Goal: Information Seeking & Learning: Compare options

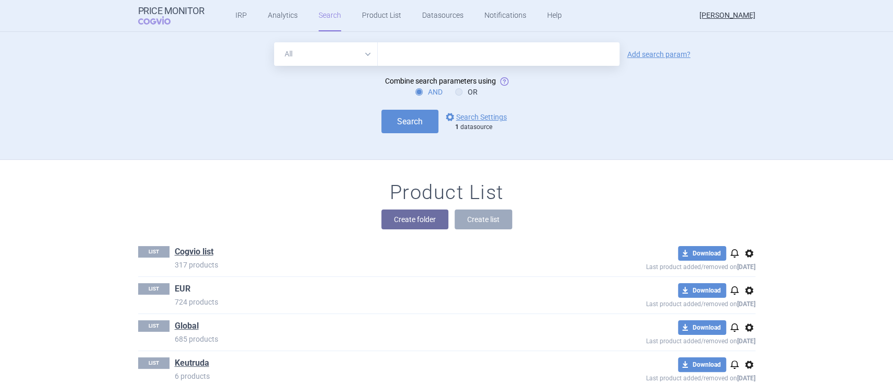
click at [180, 285] on link "EUR" at bounding box center [183, 289] width 16 height 12
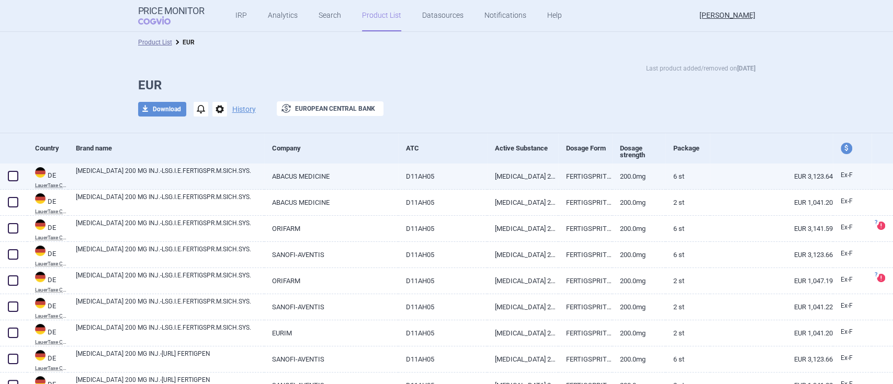
click at [211, 167] on link "[MEDICAL_DATA] 200 MG INJ.-LSG.I.E.FERTIGSPR.M.SICH.SYS." at bounding box center [170, 175] width 188 height 19
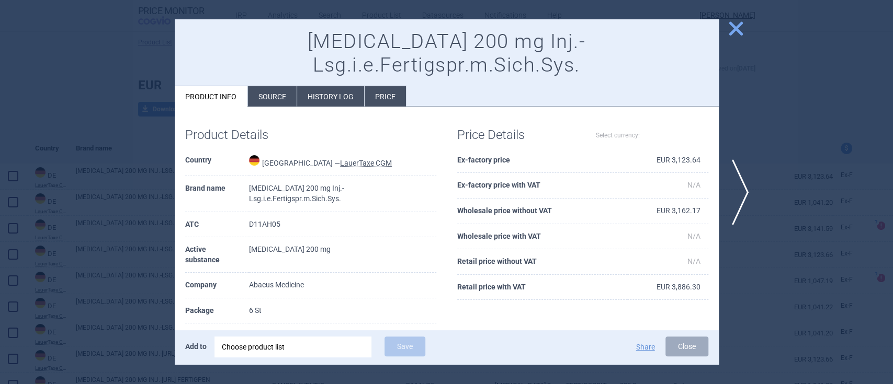
select select "EUR"
click at [730, 30] on span "close" at bounding box center [735, 28] width 18 height 18
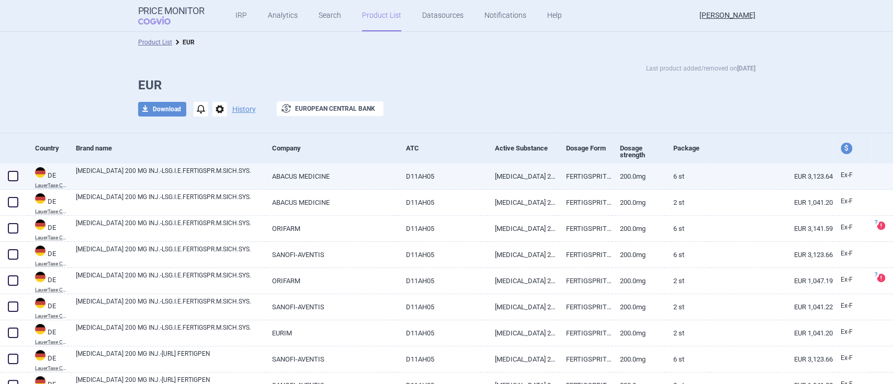
click at [588, 179] on link "FERTIGSPRITZEN" at bounding box center [584, 177] width 53 height 26
select select "EUR"
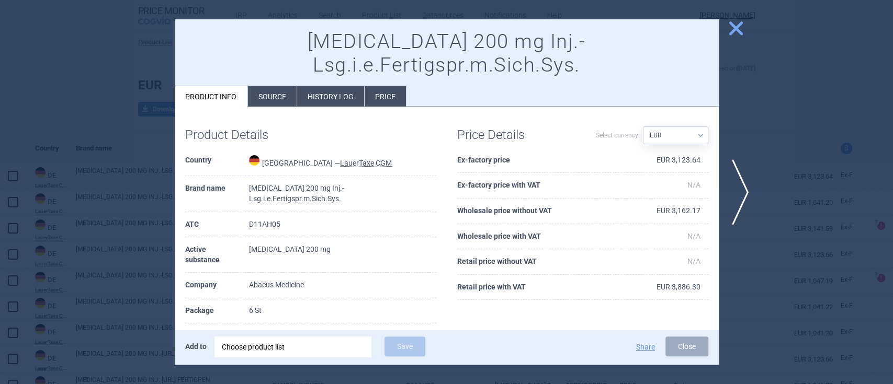
click at [738, 28] on span "close" at bounding box center [735, 28] width 18 height 18
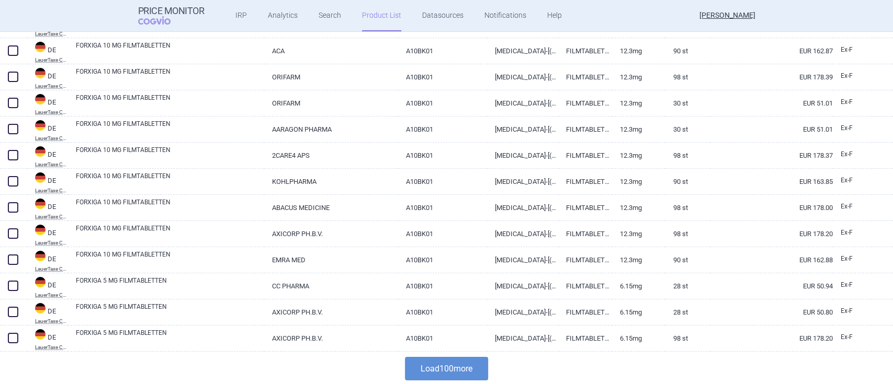
scroll to position [2427, 0]
click at [443, 364] on button "Load 100 more" at bounding box center [446, 368] width 83 height 24
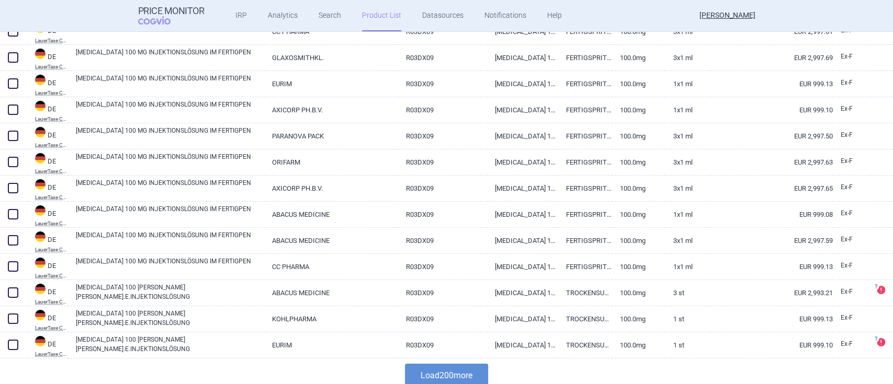
scroll to position [5041, 0]
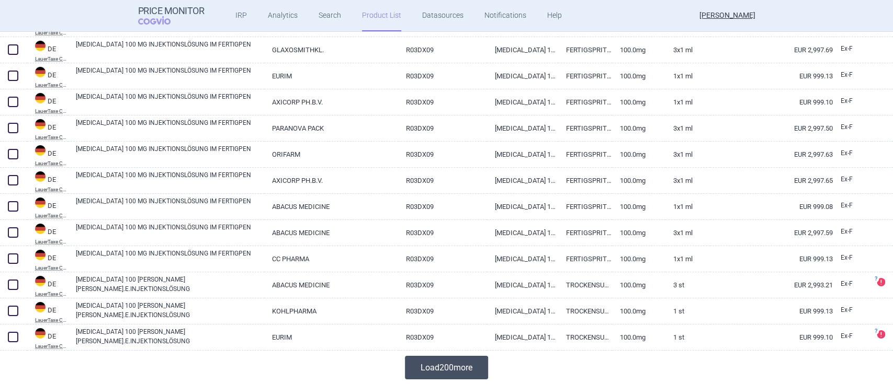
click at [436, 363] on button "Load 200 more" at bounding box center [446, 368] width 83 height 24
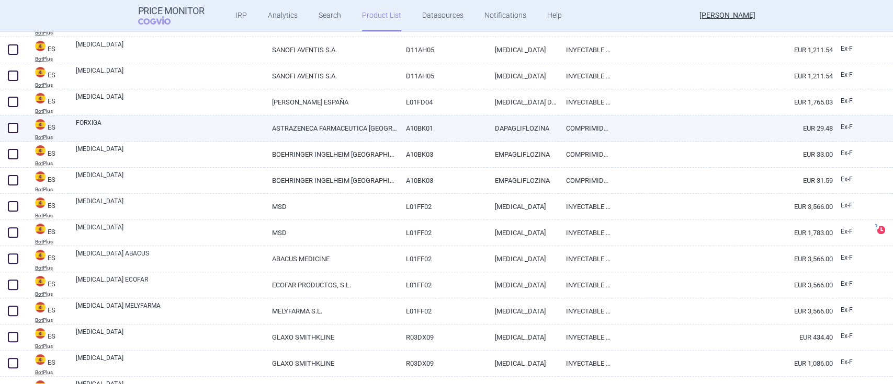
scroll to position [8109, 0]
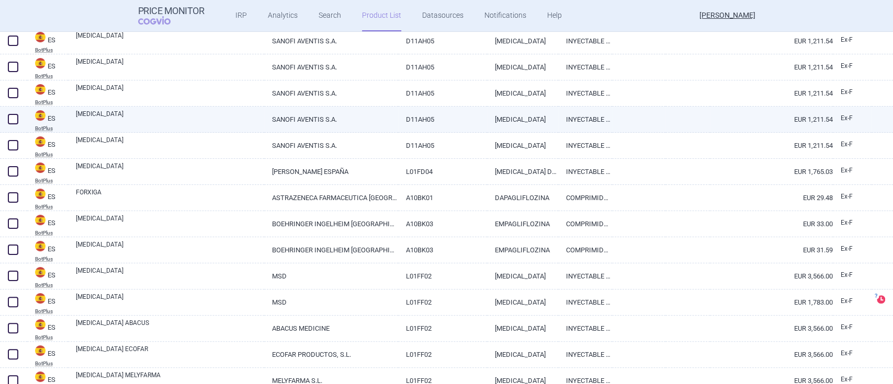
click at [322, 115] on link "SANOFI AVENTIS S.A." at bounding box center [331, 120] width 134 height 26
select select "EUR"
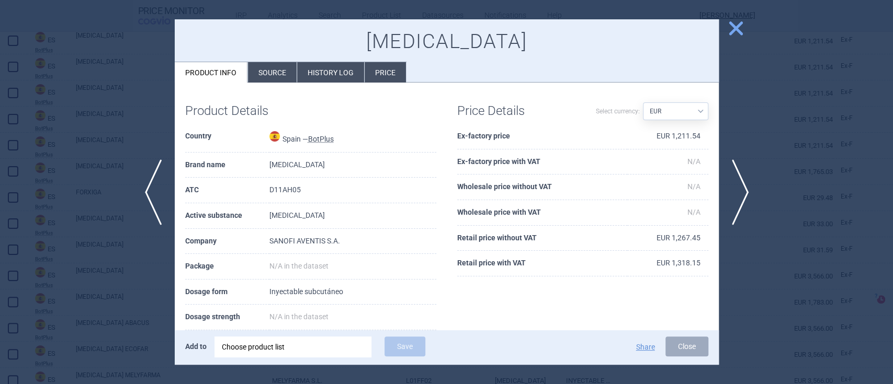
click at [728, 31] on span "close" at bounding box center [735, 28] width 18 height 18
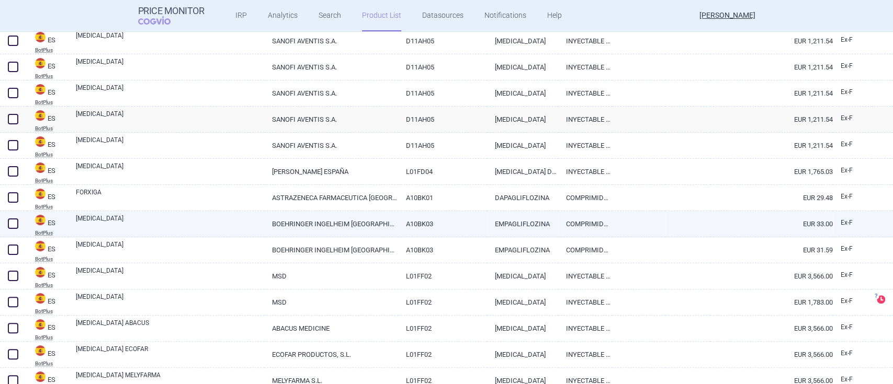
click at [354, 222] on link "BOEHRINGER INGELHEIM [GEOGRAPHIC_DATA]" at bounding box center [331, 224] width 134 height 26
select select "EUR"
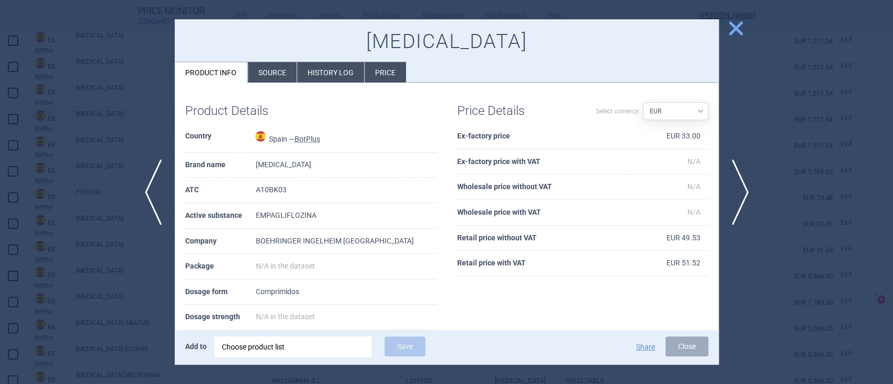
click at [734, 23] on span "close" at bounding box center [735, 28] width 18 height 18
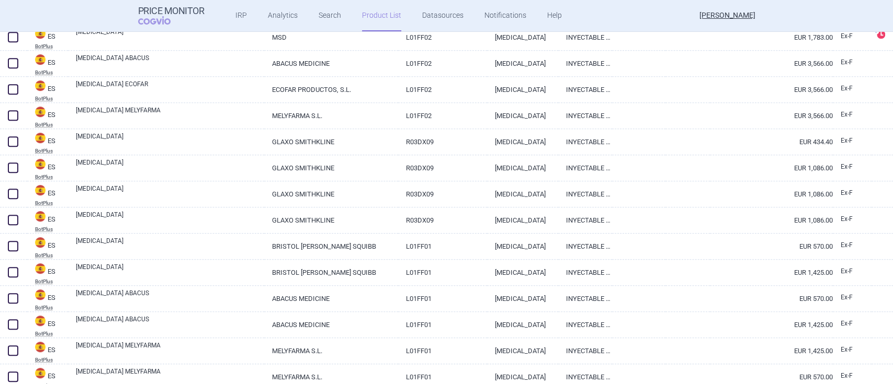
scroll to position [8388, 0]
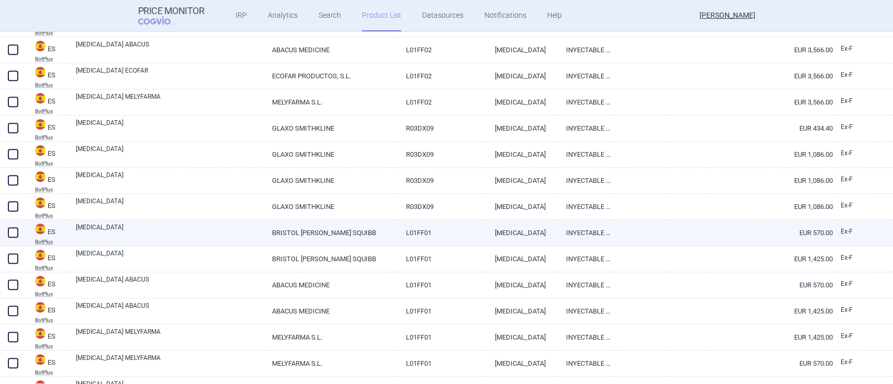
click at [310, 235] on link "BRISTOL [PERSON_NAME] SQUIBB" at bounding box center [331, 233] width 134 height 26
select select "EUR"
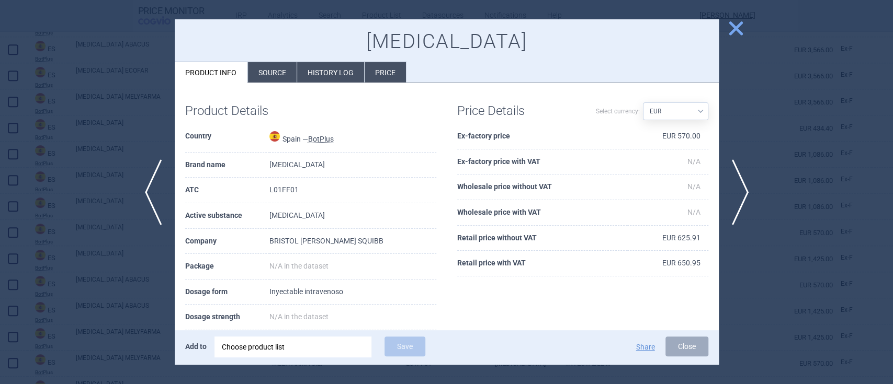
click at [736, 32] on span "close" at bounding box center [735, 28] width 18 height 18
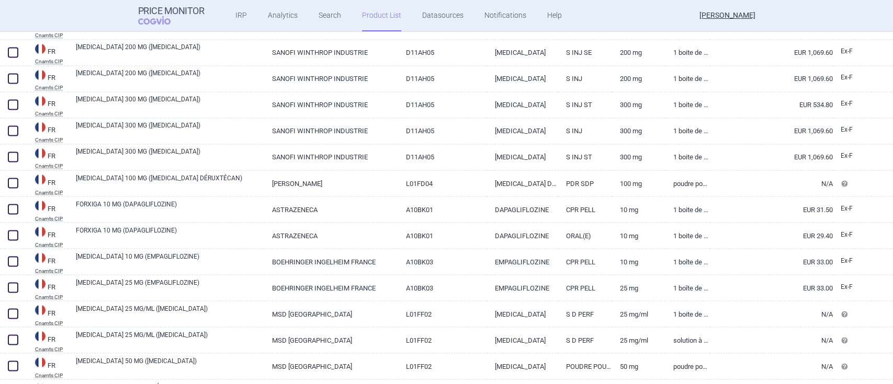
scroll to position [9224, 0]
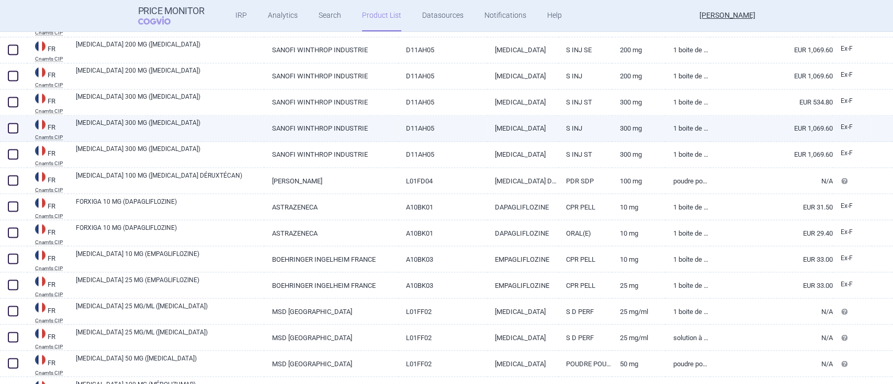
click at [142, 122] on link "[MEDICAL_DATA] 300 MG ([MEDICAL_DATA])" at bounding box center [170, 127] width 188 height 19
select select "EUR"
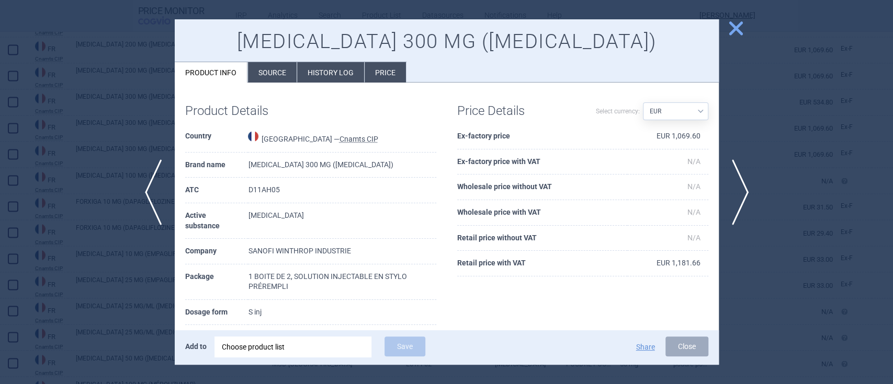
click at [731, 36] on span "close" at bounding box center [735, 28] width 18 height 18
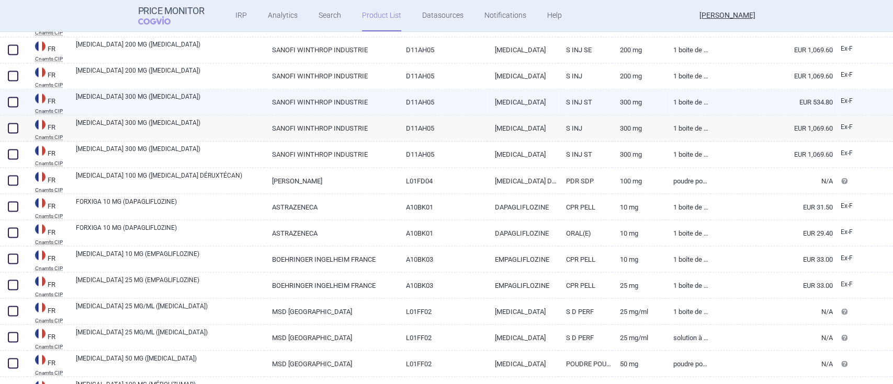
click at [276, 99] on link "SANOFI WINTHROP INDUSTRIE" at bounding box center [331, 102] width 134 height 26
select select "EUR"
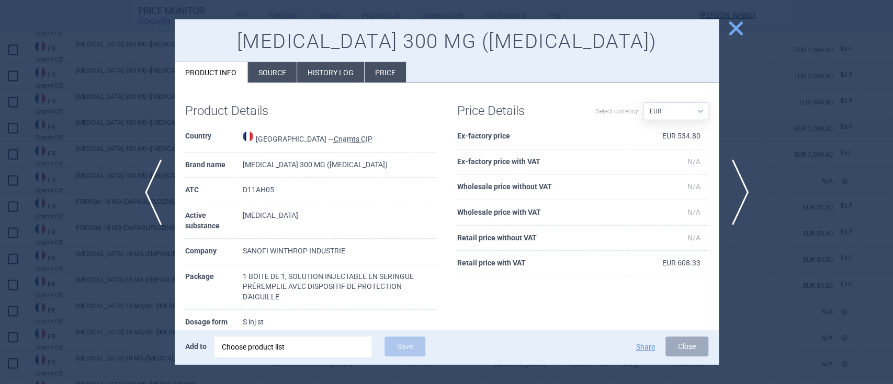
click at [735, 26] on span "close" at bounding box center [735, 28] width 18 height 18
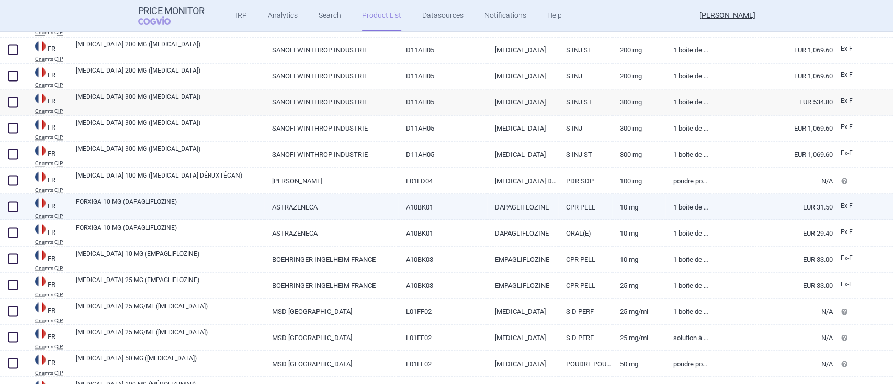
click at [182, 197] on link "FORXIGA 10 MG (DAPAGLIFLOZINE)" at bounding box center [170, 206] width 188 height 19
select select "EUR"
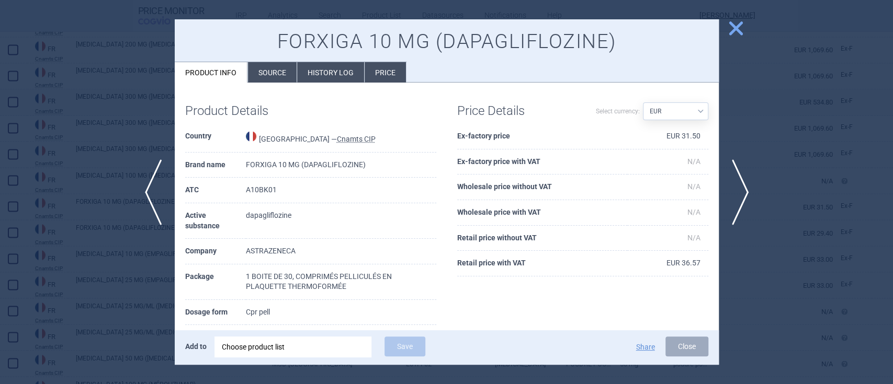
click at [738, 29] on span "close" at bounding box center [735, 28] width 18 height 18
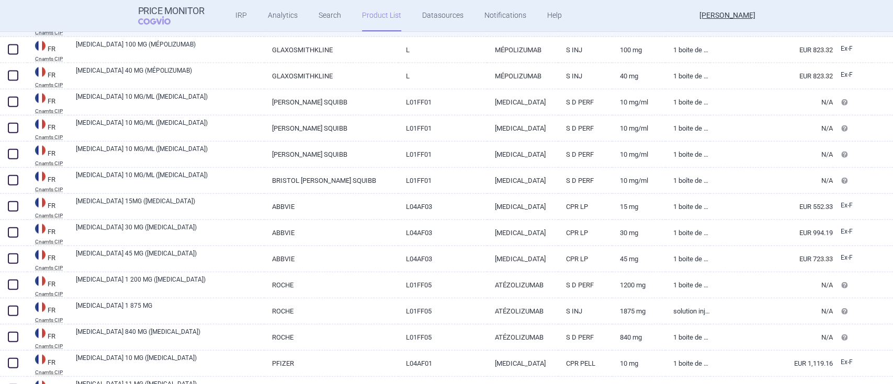
scroll to position [9782, 0]
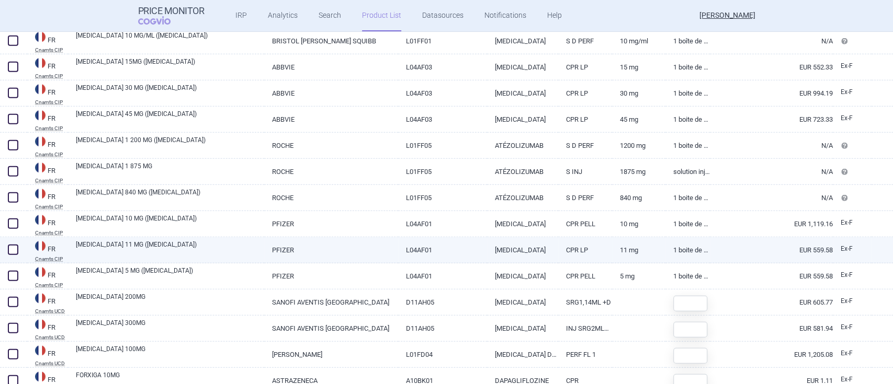
click at [151, 253] on link "[MEDICAL_DATA] 11 MG ([MEDICAL_DATA])" at bounding box center [170, 249] width 188 height 19
select select "EUR"
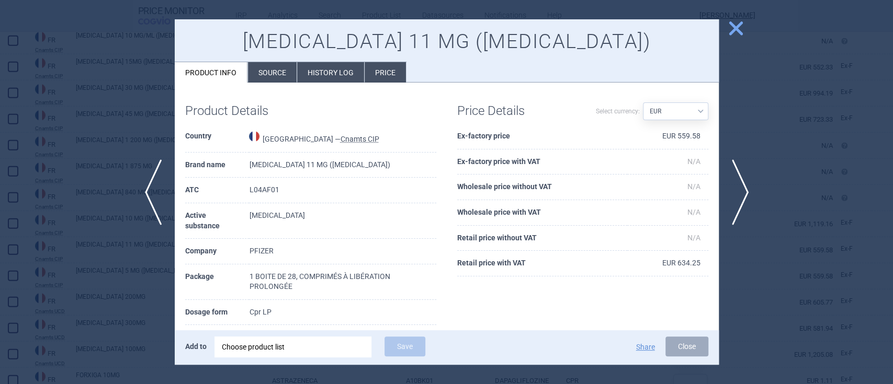
click at [739, 28] on span "close" at bounding box center [735, 28] width 18 height 18
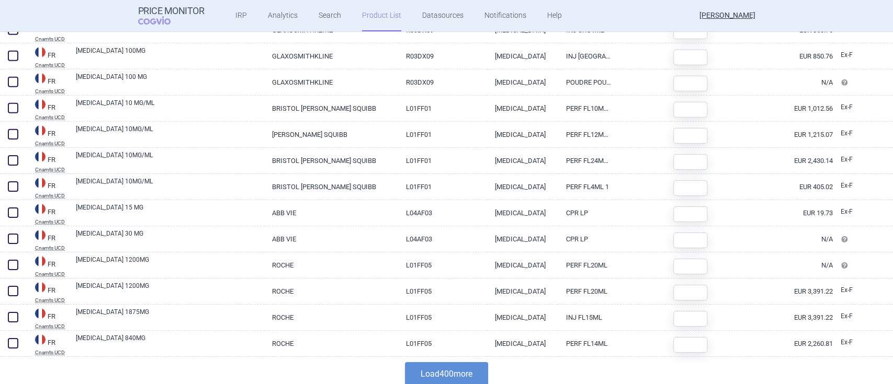
scroll to position [10270, 0]
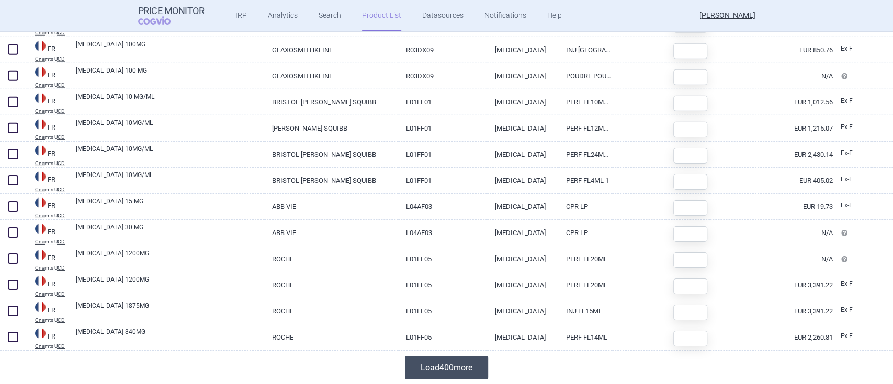
click at [442, 370] on button "Load 400 more" at bounding box center [446, 368] width 83 height 24
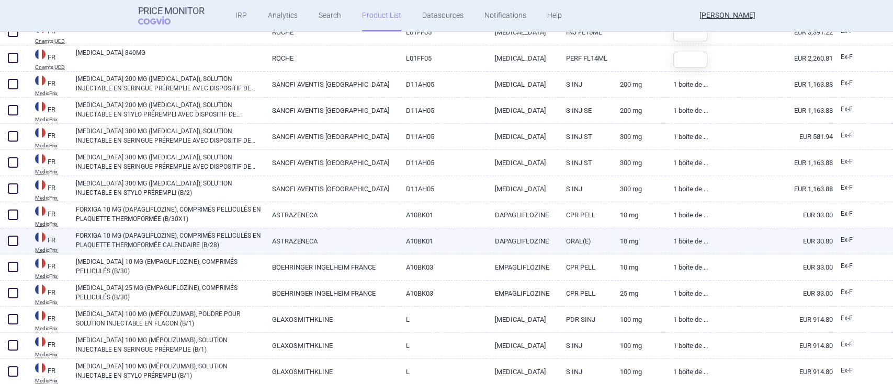
scroll to position [10758, 0]
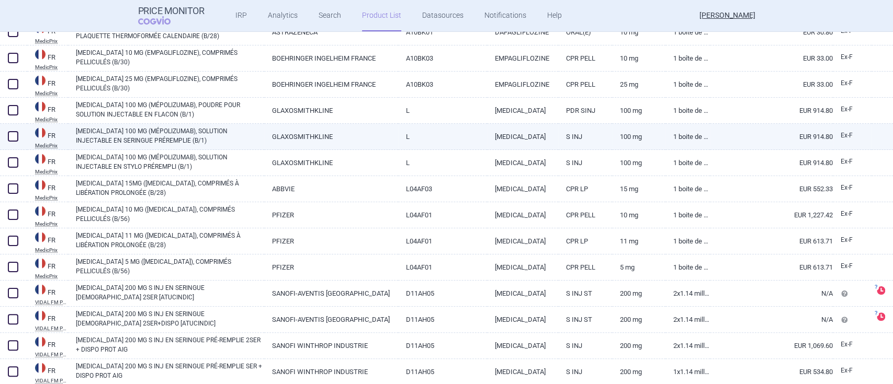
click at [248, 131] on link "[MEDICAL_DATA] 100 MG (MÉPOLIZUMAB), SOLUTION INJECTABLE EN SERINGUE PRÉREMPLIE…" at bounding box center [170, 136] width 188 height 19
select select "EUR"
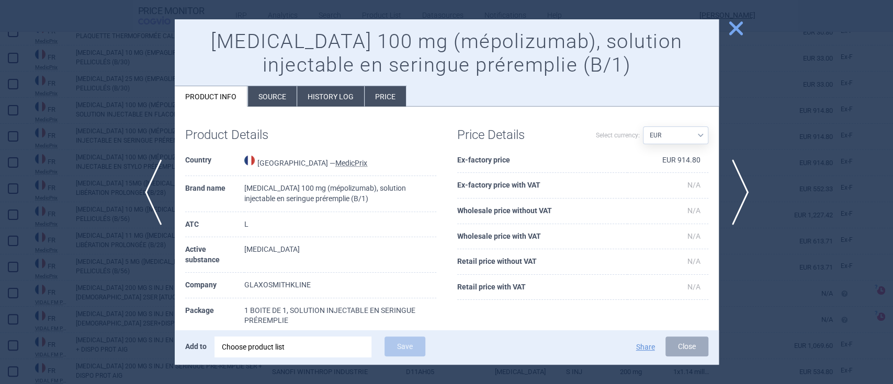
click at [730, 36] on span "close" at bounding box center [735, 28] width 18 height 18
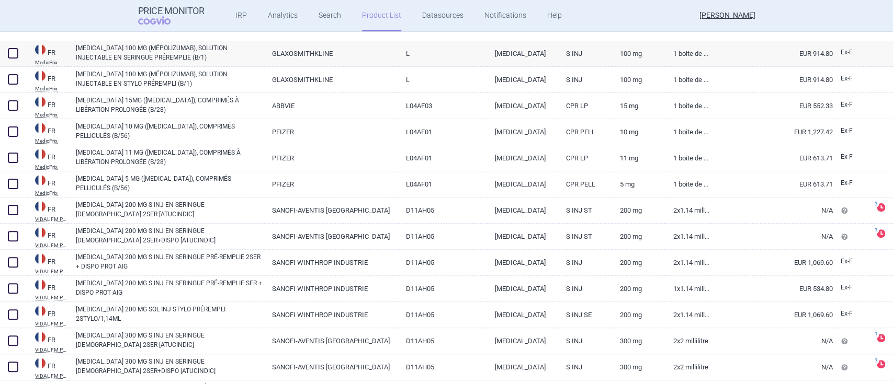
scroll to position [10898, 0]
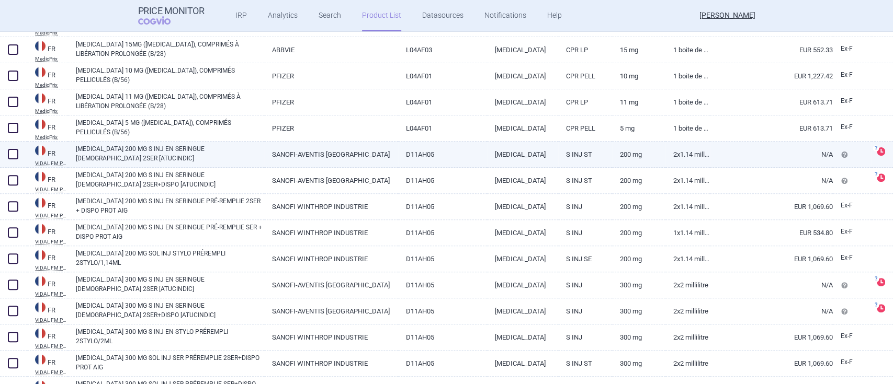
click at [205, 151] on link "[MEDICAL_DATA] 200 MG S INJ EN SERINGUE [DEMOGRAPHIC_DATA] 2SER [ATUCINDIC]" at bounding box center [170, 153] width 188 height 19
select select "EUR"
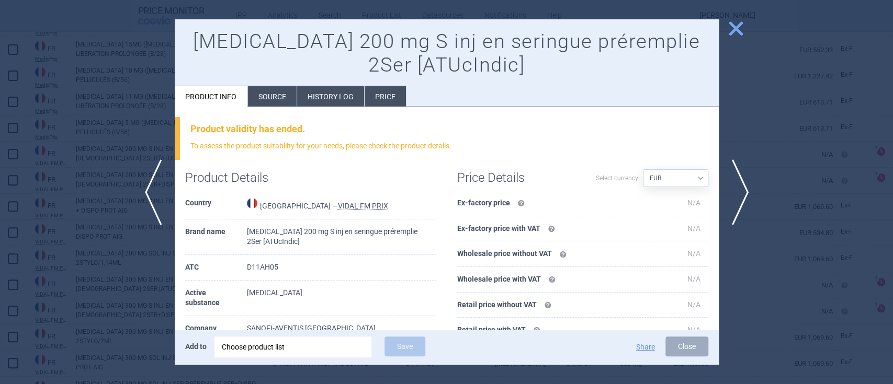
click at [734, 27] on span "close" at bounding box center [735, 28] width 18 height 18
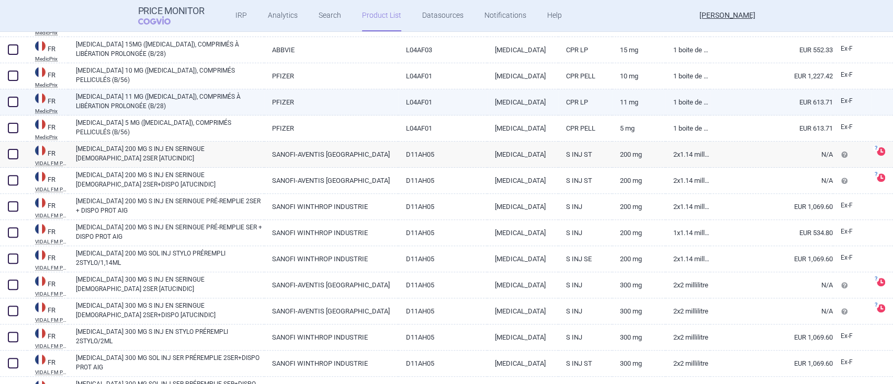
click at [190, 97] on link "[MEDICAL_DATA] 11 MG ([MEDICAL_DATA]), COMPRIMÉS À LIBÉRATION PROLONGÉE (B/28)" at bounding box center [170, 101] width 188 height 19
select select "EUR"
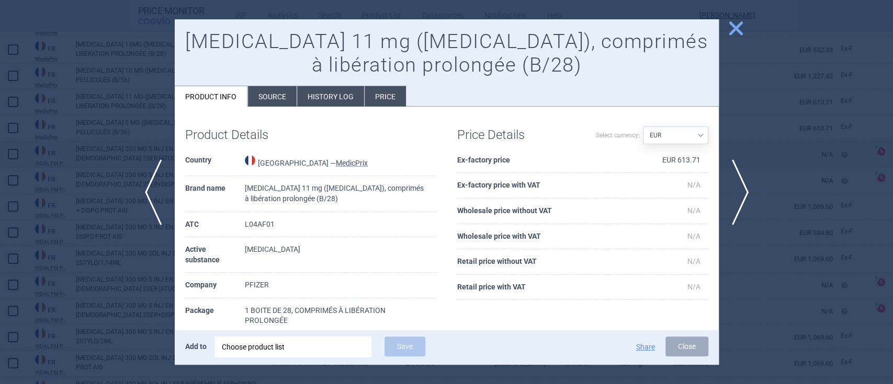
click at [743, 37] on span "close" at bounding box center [735, 28] width 18 height 18
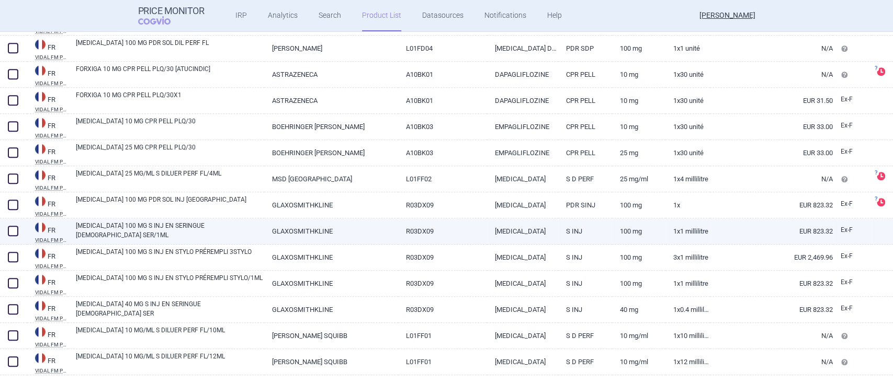
scroll to position [11316, 0]
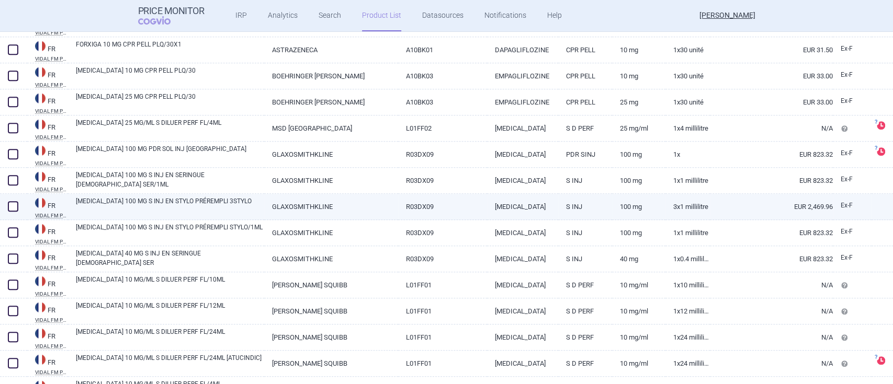
click at [196, 208] on link "[MEDICAL_DATA] 100 MG S INJ EN STYLO PRÉREMPLI 3STYLO" at bounding box center [170, 206] width 188 height 19
select select "EUR"
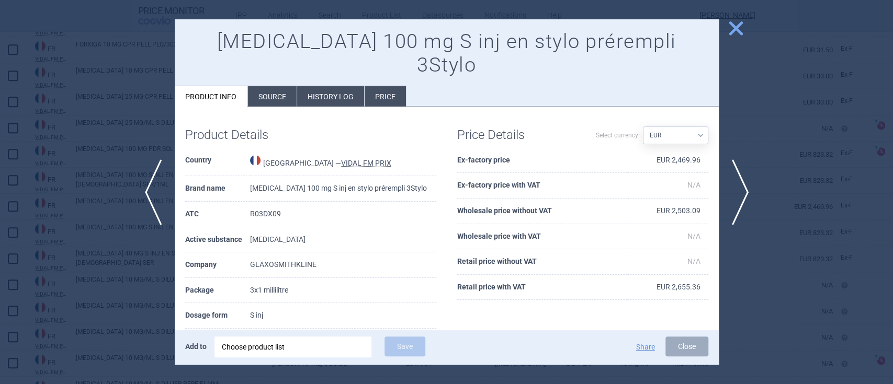
click at [740, 30] on span "close" at bounding box center [735, 28] width 18 height 18
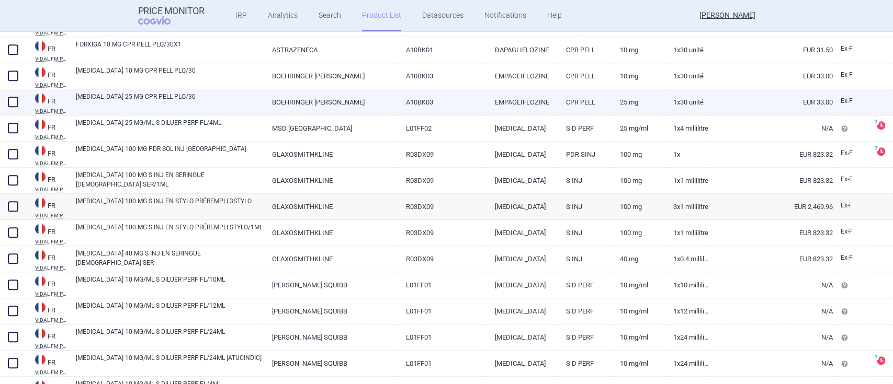
click at [130, 93] on link "[MEDICAL_DATA] 25 MG CPR PELL PLQ/30" at bounding box center [170, 101] width 188 height 19
select select "EUR"
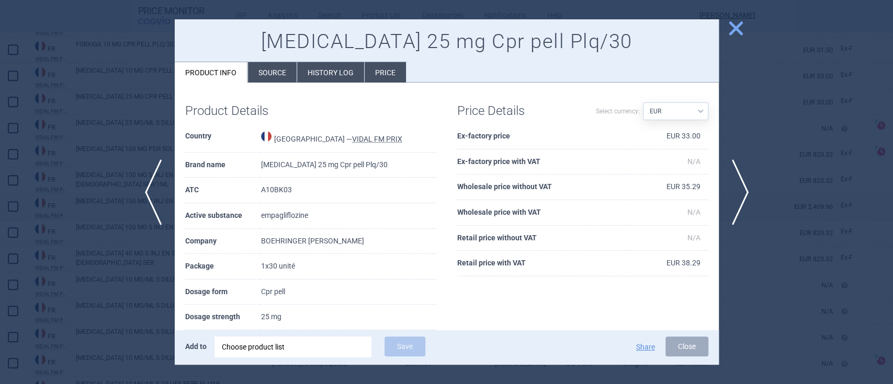
click at [736, 27] on span "close" at bounding box center [735, 28] width 18 height 18
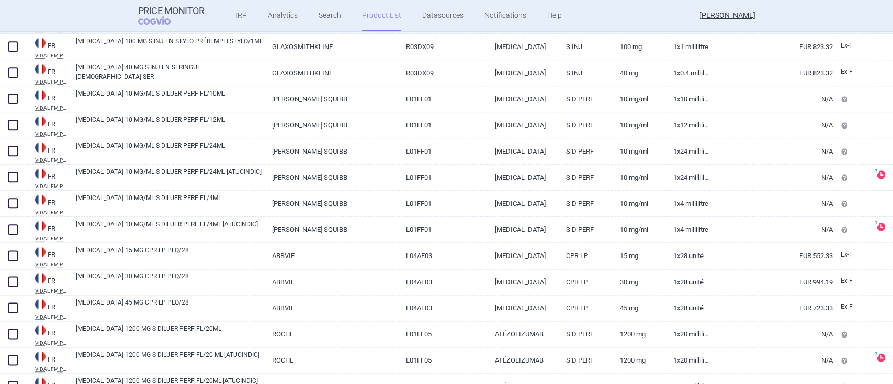
scroll to position [11525, 0]
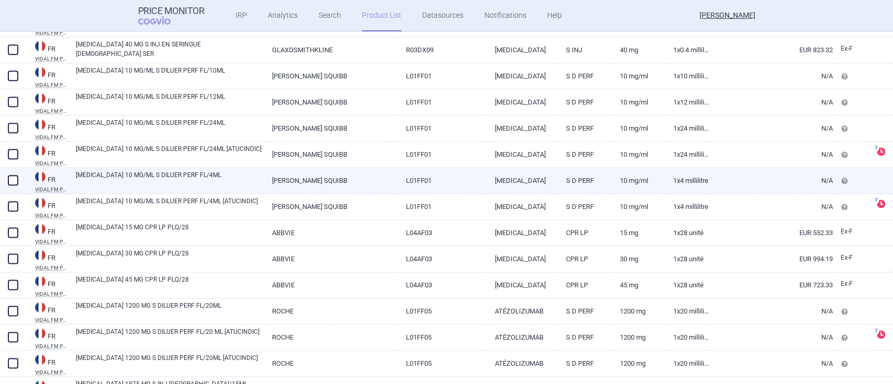
click at [121, 178] on link "[MEDICAL_DATA] 10 MG/ML S DILUER PERF FL/4ML" at bounding box center [170, 179] width 188 height 19
select select "EUR"
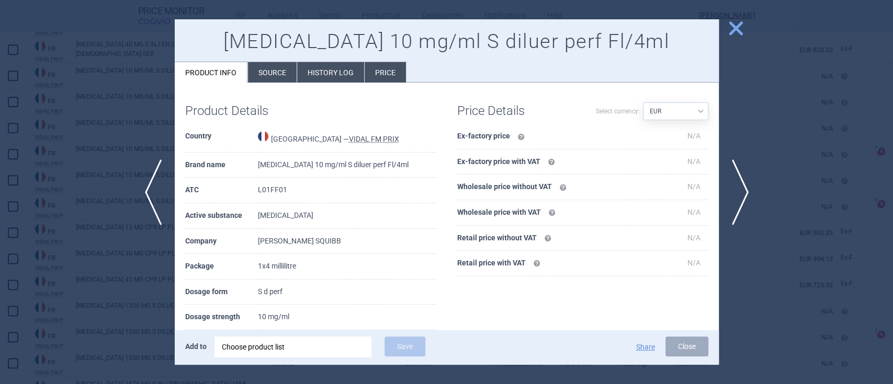
click at [729, 27] on span "close" at bounding box center [735, 28] width 18 height 18
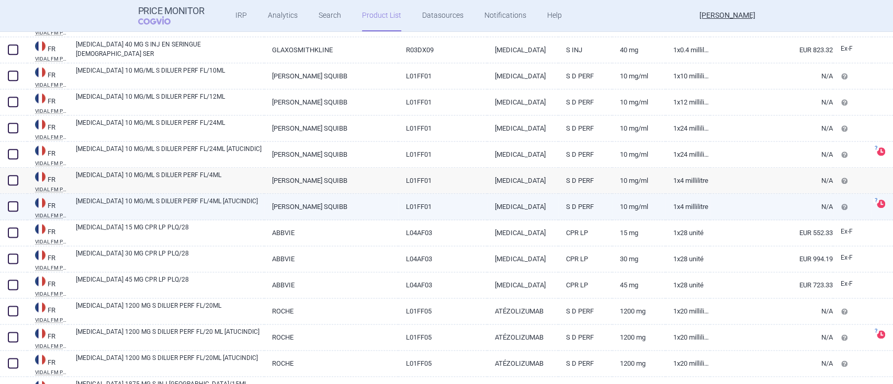
scroll to position [11665, 0]
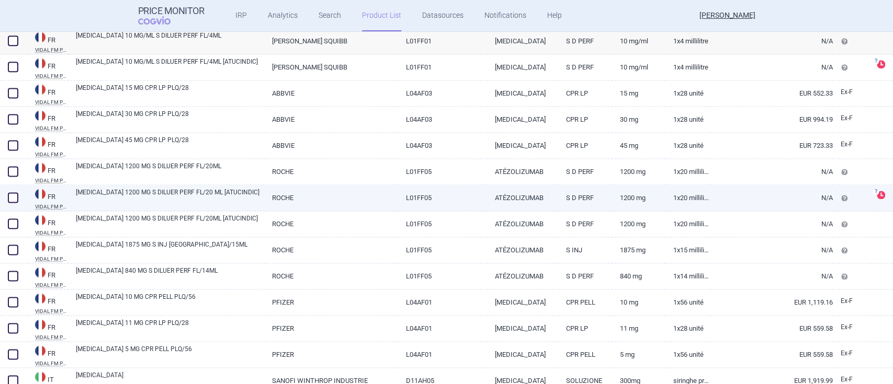
click at [192, 198] on link "[MEDICAL_DATA] 1200 MG S DILUER PERF FL/20 ML [ATUCINDIC]" at bounding box center [170, 197] width 188 height 19
select select "EUR"
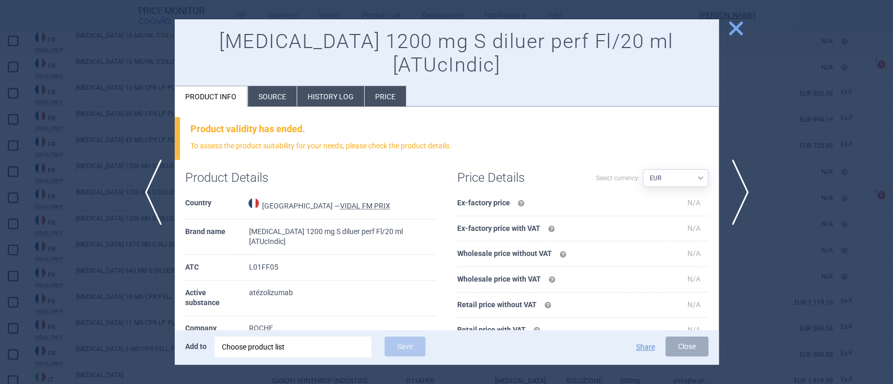
click at [735, 24] on span "close" at bounding box center [735, 28] width 18 height 18
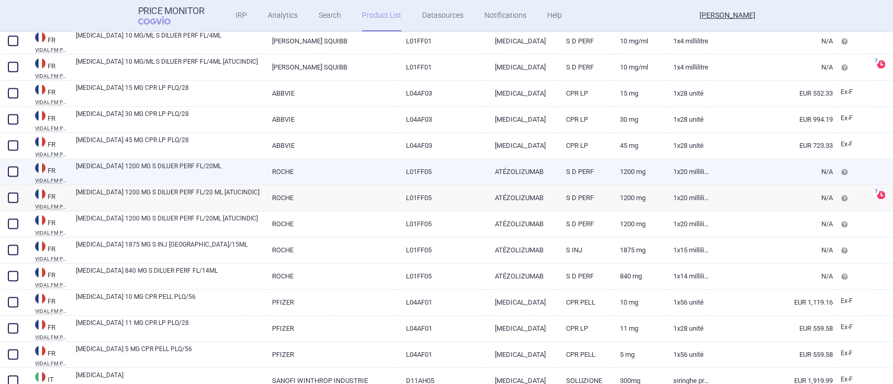
scroll to position [11734, 0]
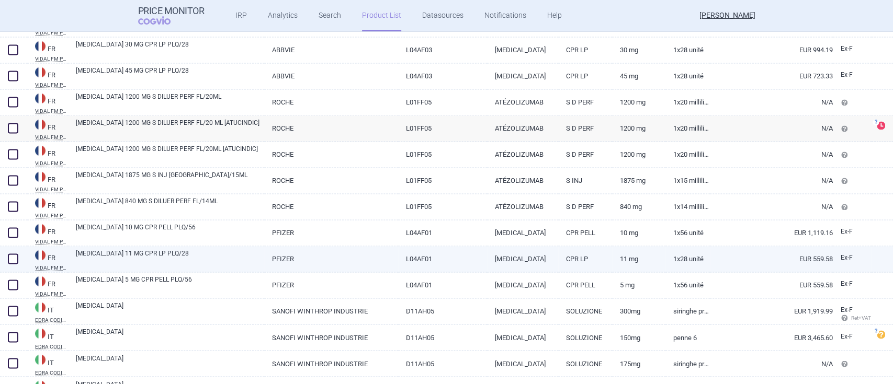
click at [157, 257] on link "[MEDICAL_DATA] 11 MG CPR LP PLQ/28" at bounding box center [170, 258] width 188 height 19
select select "EUR"
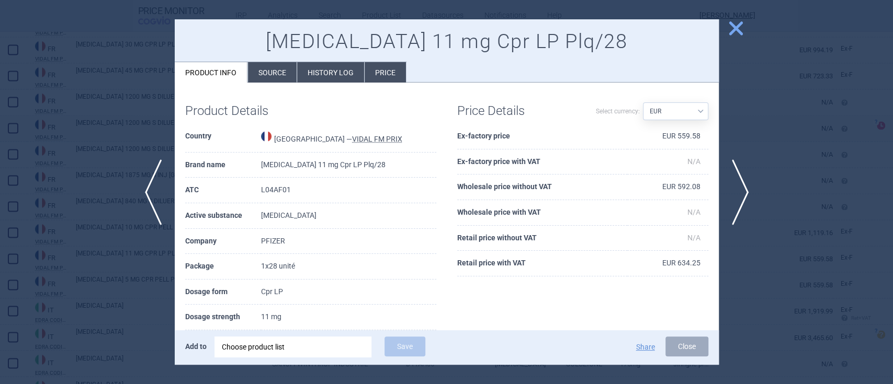
click at [733, 33] on span "close" at bounding box center [735, 28] width 18 height 18
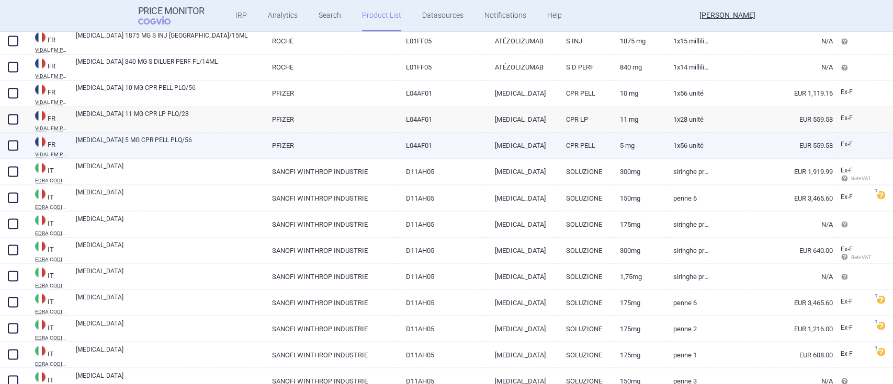
scroll to position [11943, 0]
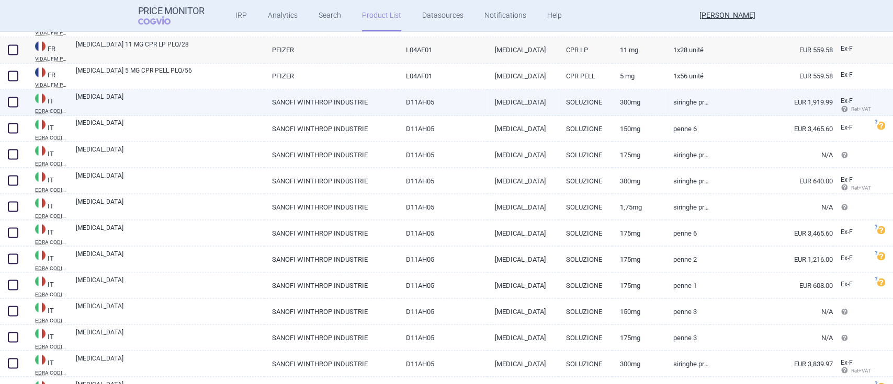
click at [326, 100] on link "SANOFI WINTHROP INDUSTRIE" at bounding box center [331, 102] width 134 height 26
select select "EUR"
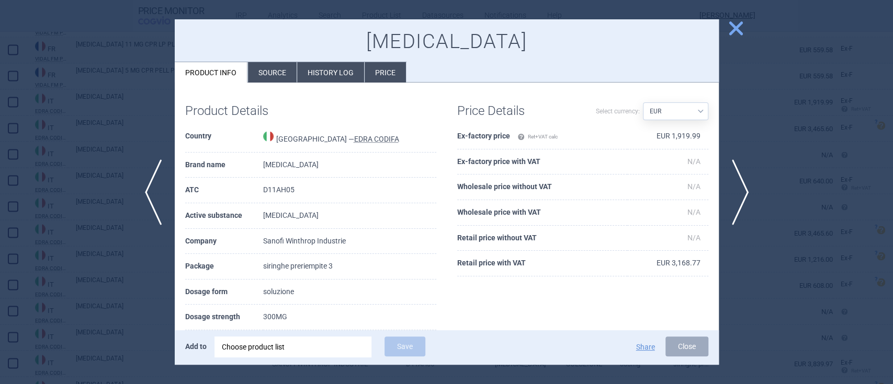
click at [739, 23] on span "close" at bounding box center [735, 28] width 18 height 18
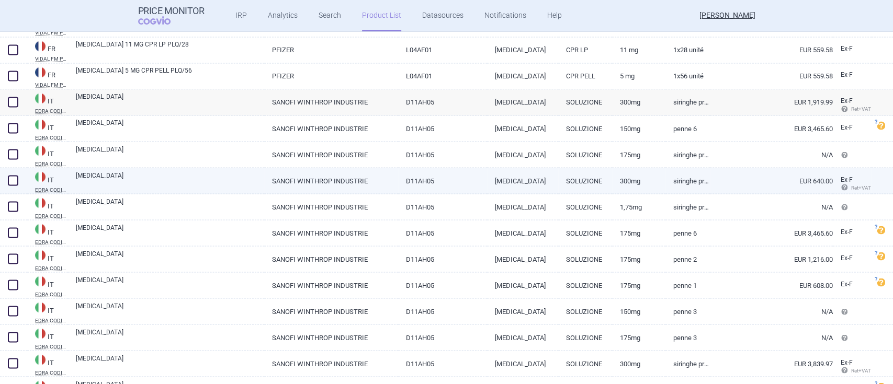
click at [350, 179] on link "SANOFI WINTHROP INDUSTRIE" at bounding box center [331, 181] width 134 height 26
select select "EUR"
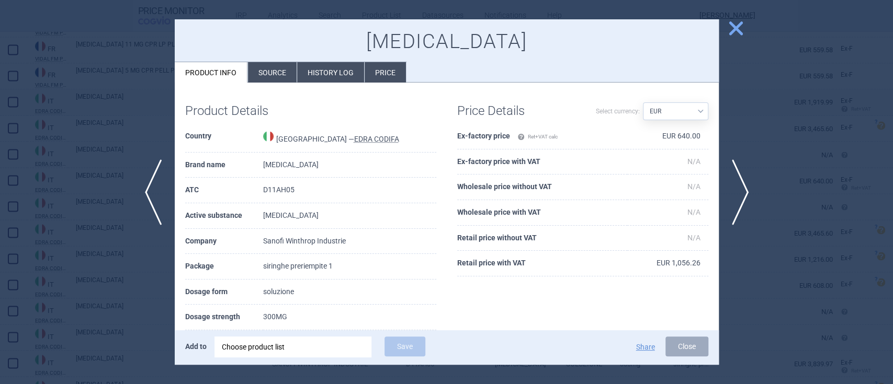
click at [728, 33] on span "close" at bounding box center [735, 28] width 18 height 18
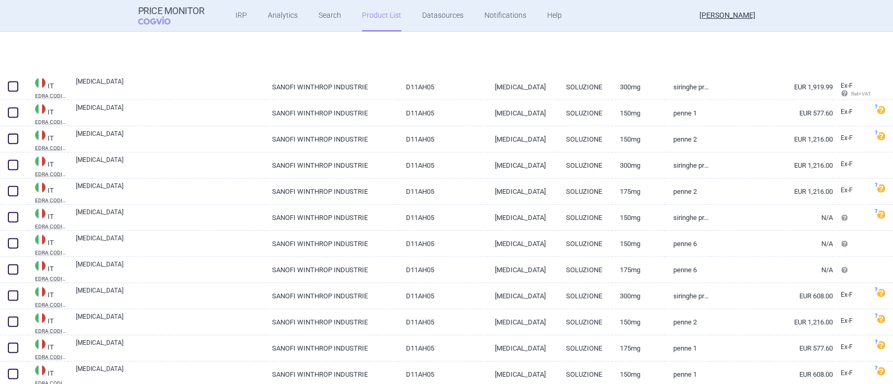
scroll to position [12501, 0]
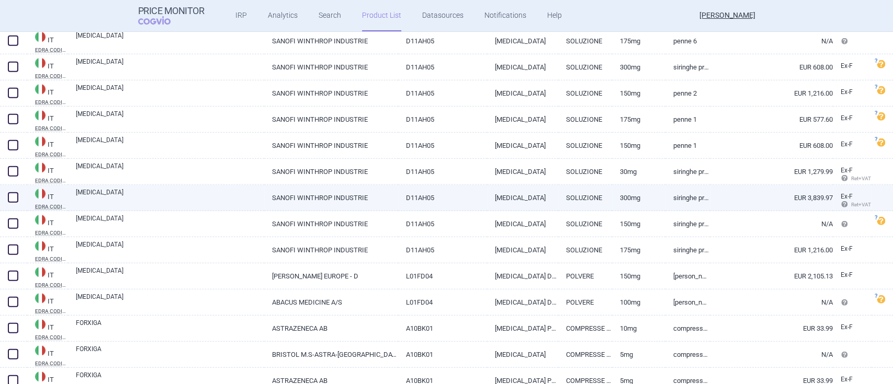
click at [328, 199] on link "SANOFI WINTHROP INDUSTRIE" at bounding box center [331, 198] width 134 height 26
select select "EUR"
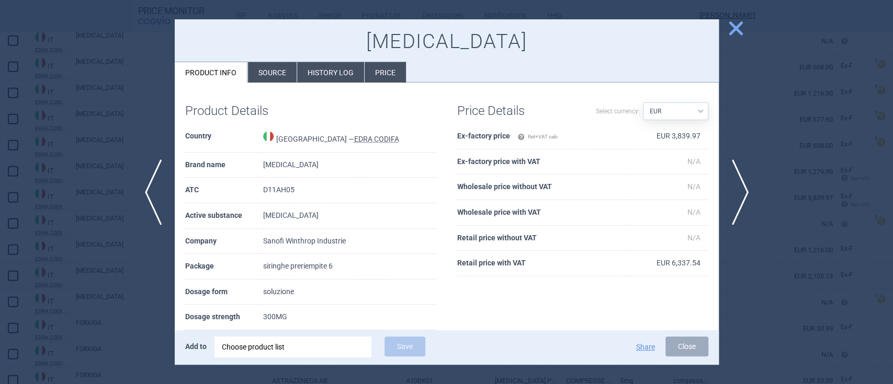
click at [740, 31] on span "close" at bounding box center [735, 28] width 18 height 18
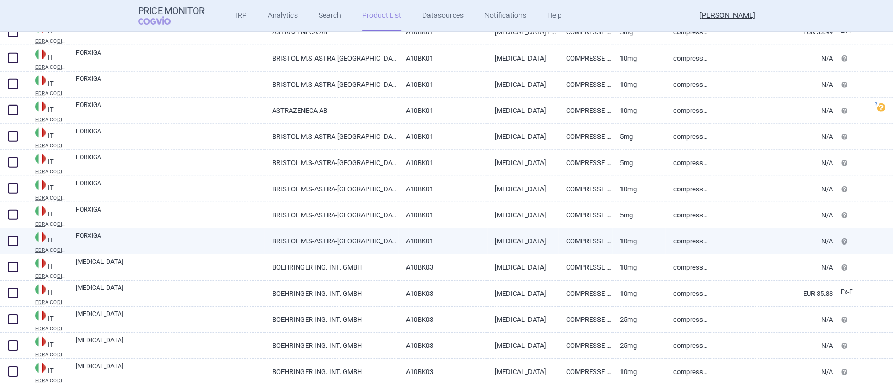
scroll to position [13129, 0]
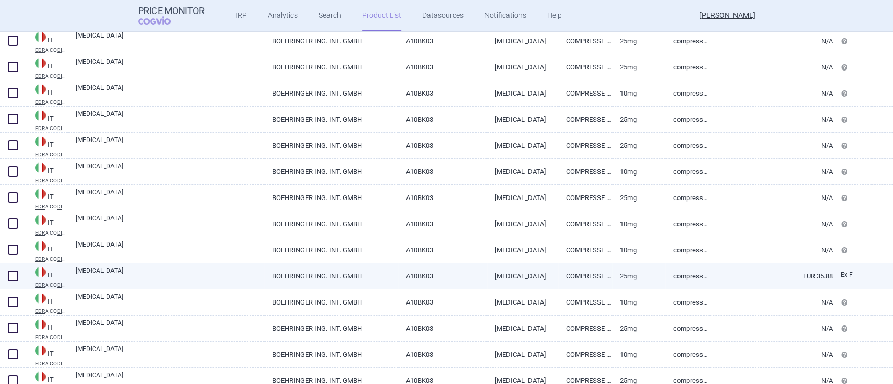
click at [348, 273] on link "BOEHRINGER ING. INT. GMBH" at bounding box center [331, 277] width 134 height 26
select select "EUR"
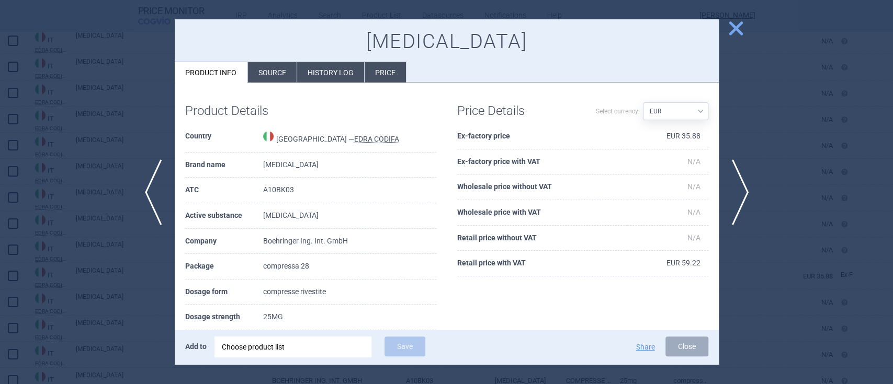
click at [736, 27] on span "close" at bounding box center [735, 28] width 18 height 18
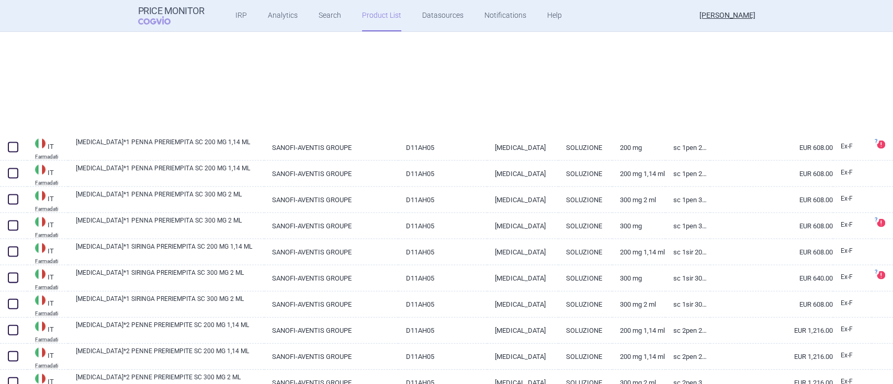
scroll to position [14941, 0]
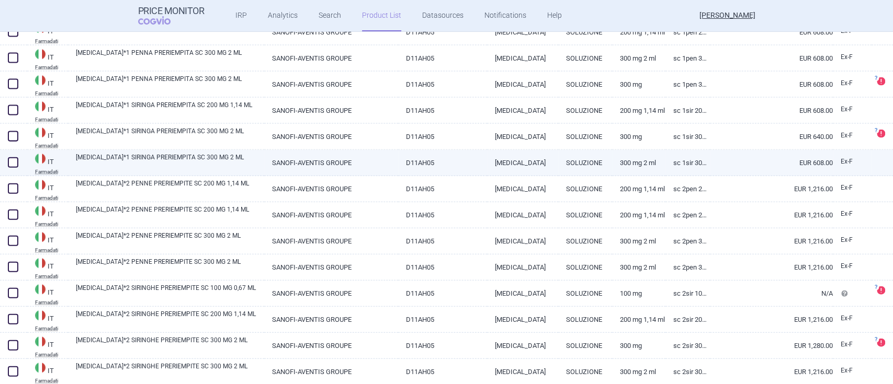
click at [409, 163] on link "D11AH05" at bounding box center [442, 163] width 89 height 26
select select "EUR"
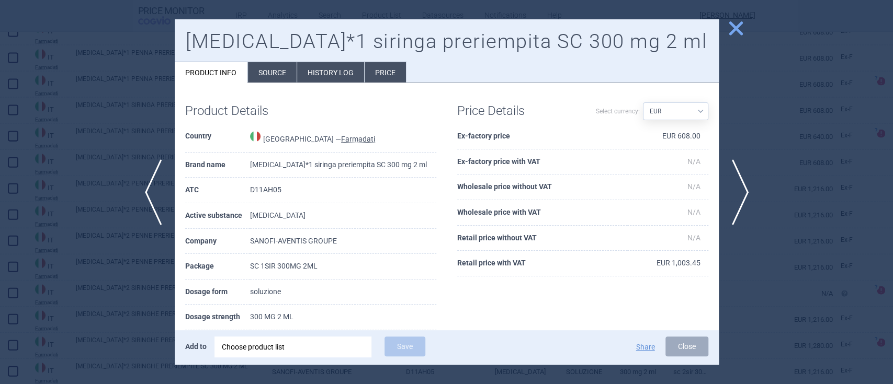
click at [736, 29] on span "close" at bounding box center [735, 28] width 18 height 18
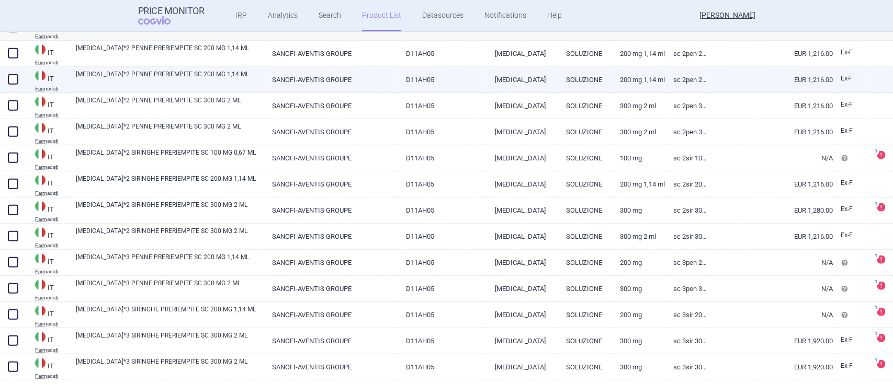
scroll to position [15080, 0]
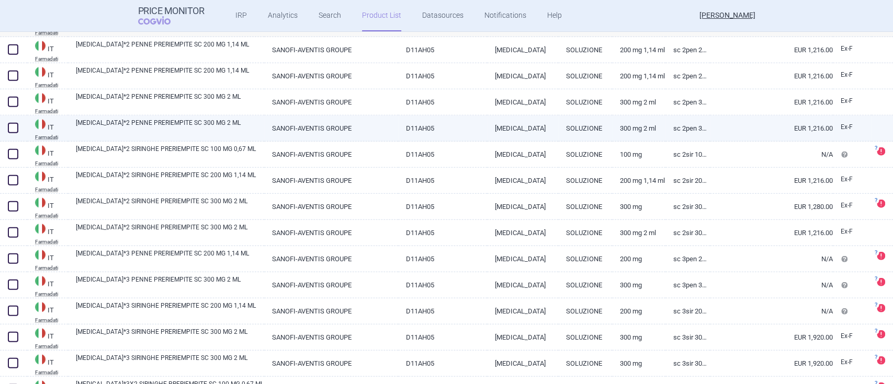
click at [417, 129] on link "D11AH05" at bounding box center [442, 129] width 89 height 26
select select "EUR"
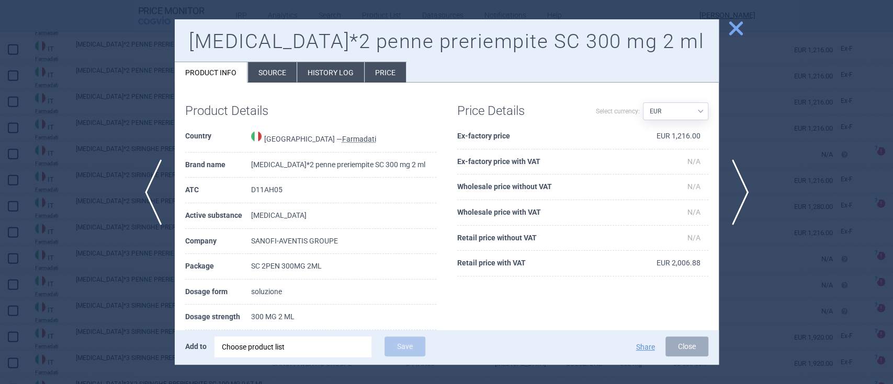
click at [728, 25] on span "close" at bounding box center [735, 28] width 18 height 18
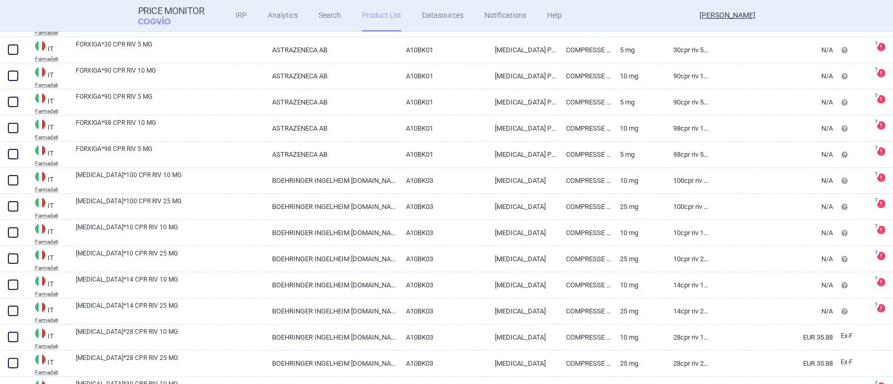
scroll to position [16057, 0]
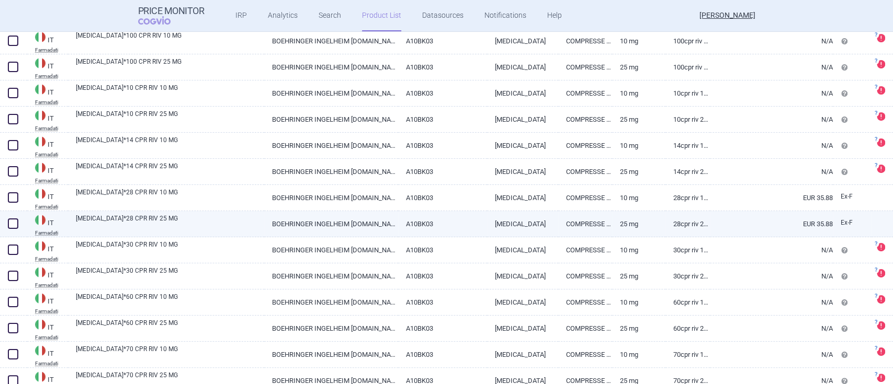
click at [371, 219] on link "BOEHRINGER INGELHEIM [DOMAIN_NAME]" at bounding box center [331, 224] width 134 height 26
select select "EUR"
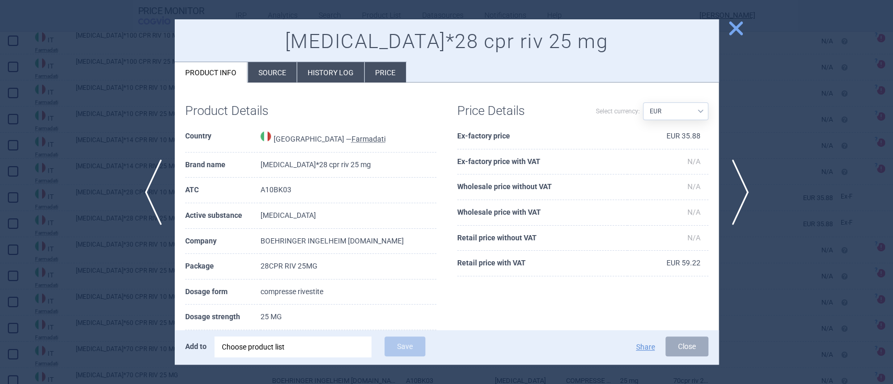
click at [740, 21] on span "close" at bounding box center [735, 28] width 18 height 18
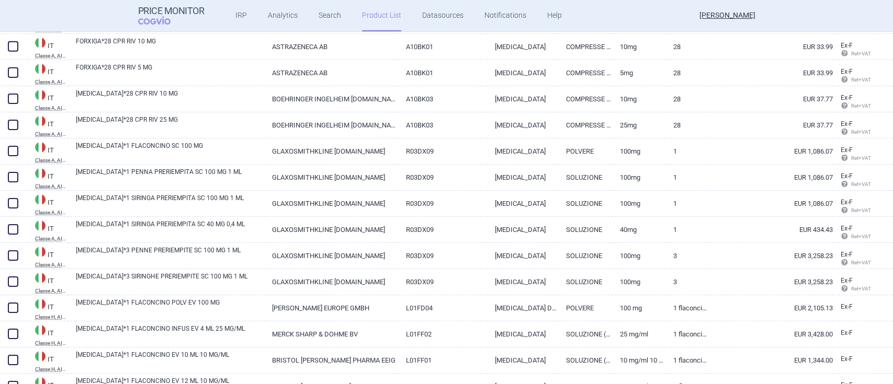
scroll to position [18357, 0]
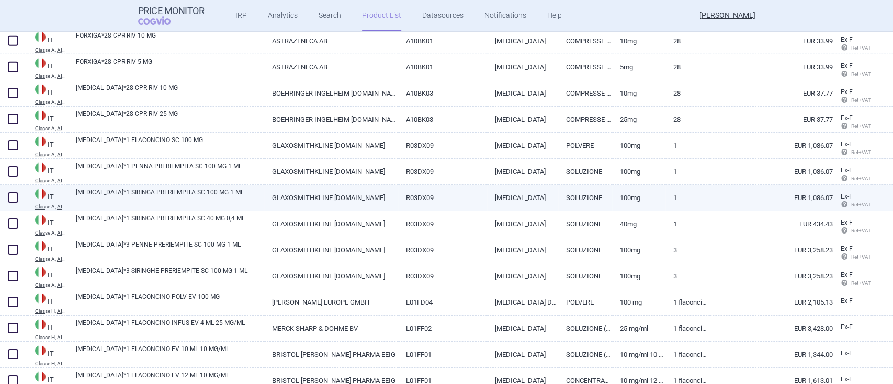
click at [341, 198] on link "GLAXOSMITHKLINE [DOMAIN_NAME]" at bounding box center [331, 198] width 134 height 26
select select "EUR"
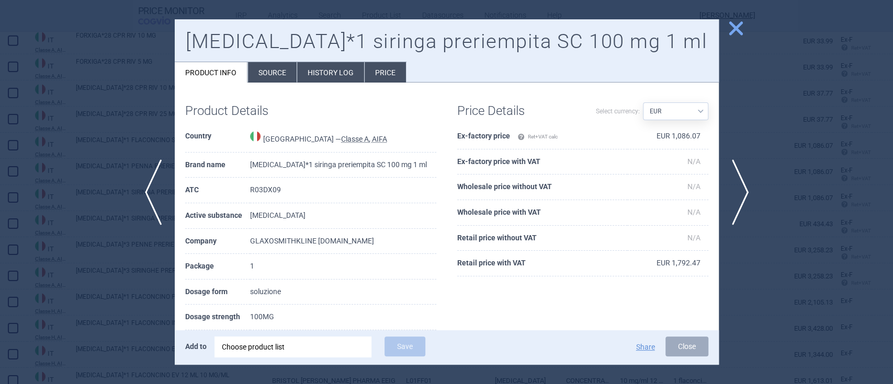
click at [736, 31] on span "close" at bounding box center [735, 28] width 18 height 18
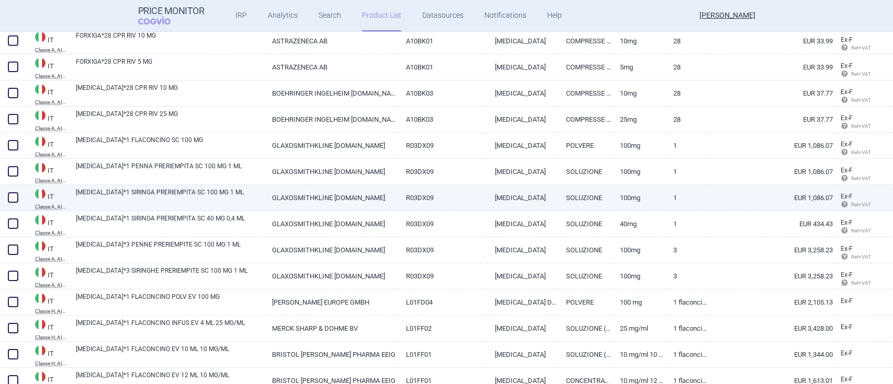
scroll to position [18566, 0]
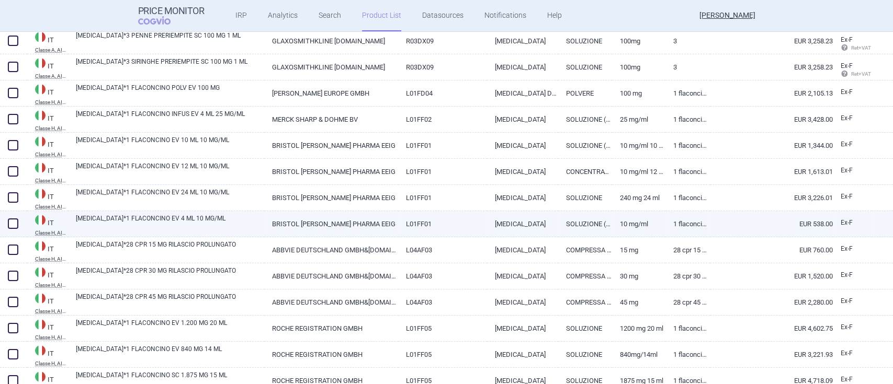
click at [368, 224] on link "BRISTOL [PERSON_NAME] PHARMA EEIG" at bounding box center [331, 224] width 134 height 26
select select "EUR"
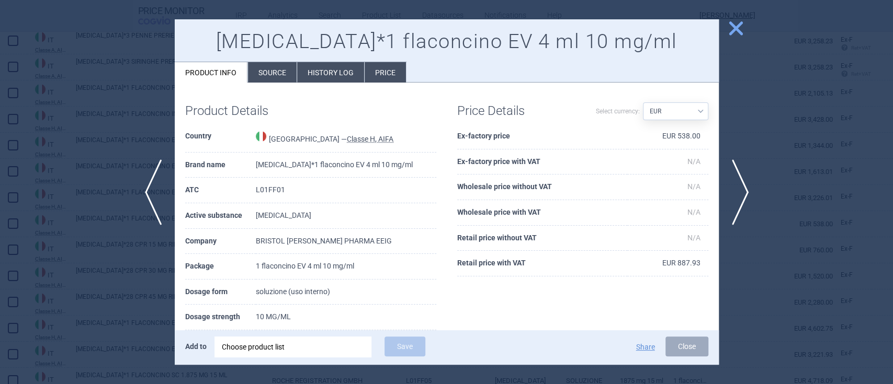
click at [735, 24] on span "close" at bounding box center [735, 28] width 18 height 18
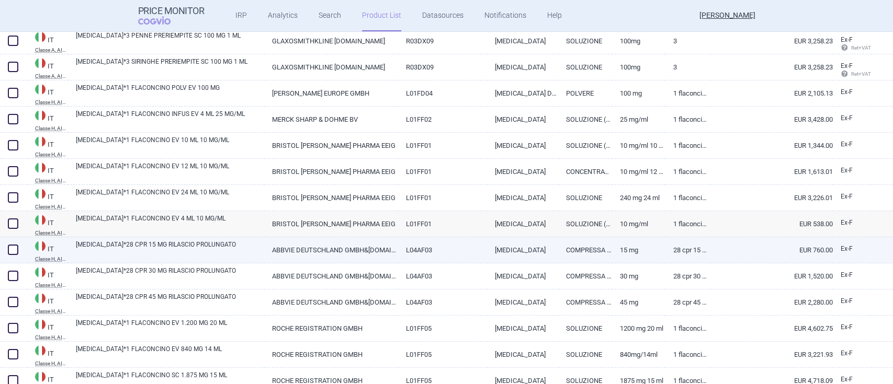
click at [322, 248] on link "ABBVIE DEUTSCHLAND GMBH&[DOMAIN_NAME]" at bounding box center [331, 250] width 134 height 26
select select "EUR"
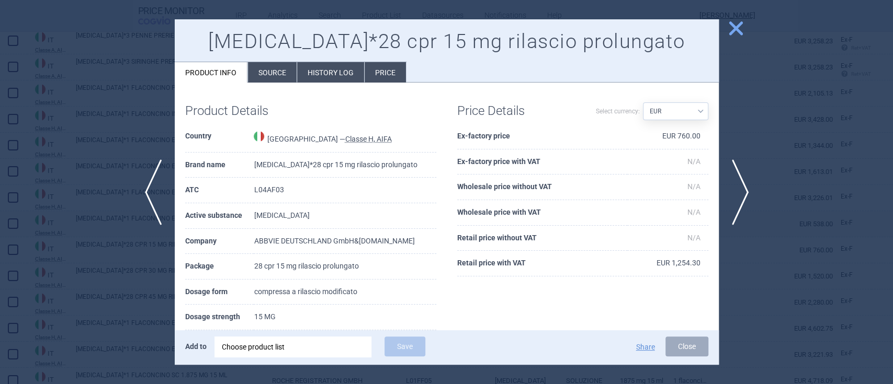
click at [734, 23] on span "close" at bounding box center [735, 28] width 18 height 18
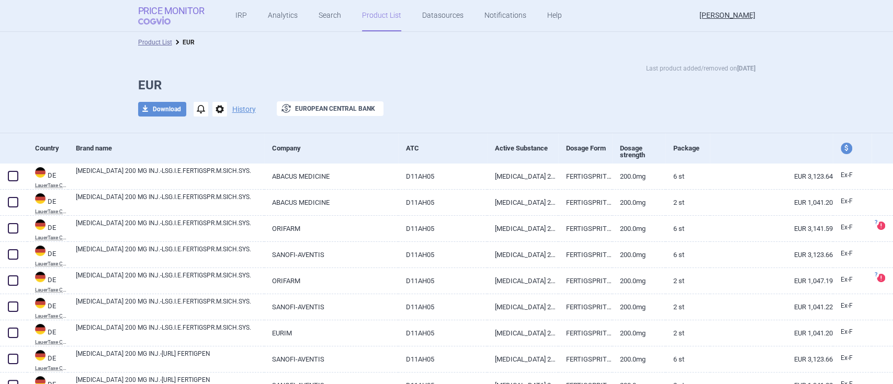
click at [167, 17] on span "COGVIO" at bounding box center [161, 20] width 47 height 8
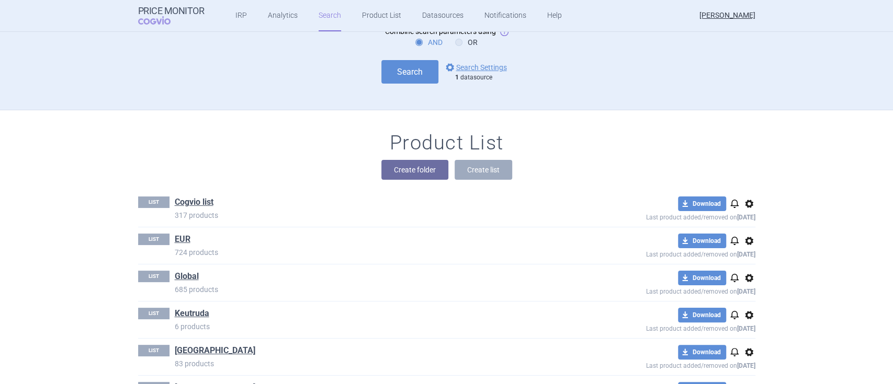
scroll to position [70, 0]
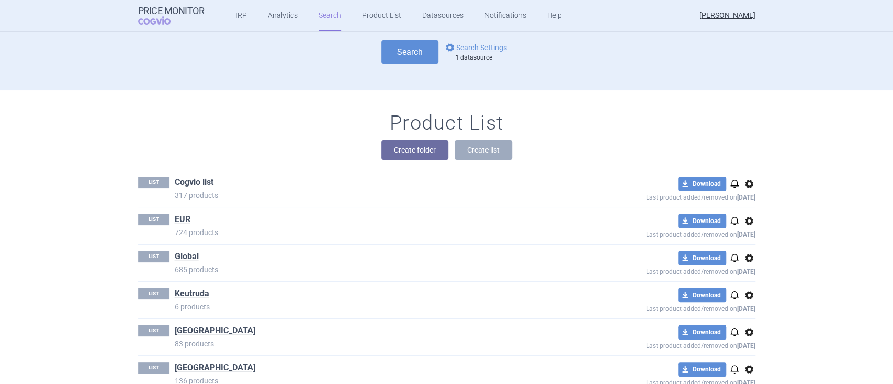
click at [193, 188] on link "Cogvio list" at bounding box center [194, 183] width 39 height 12
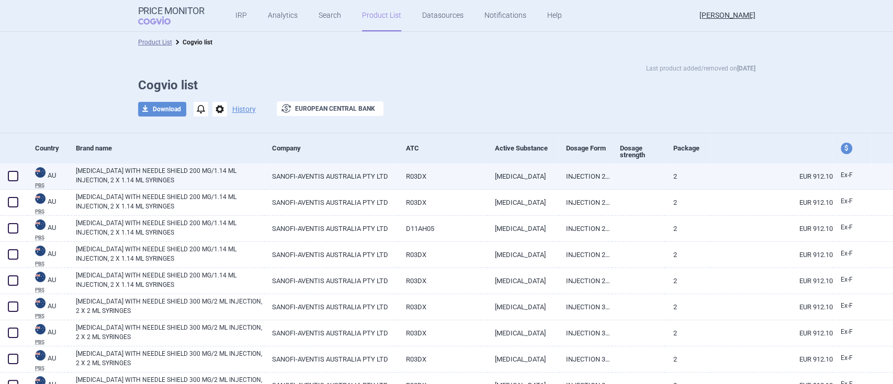
click at [218, 174] on link "[MEDICAL_DATA] WITH NEEDLE SHIELD 200 MG/1.14 ML INJECTION, 2 X 1.14 ML SYRINGES" at bounding box center [170, 175] width 188 height 19
select select "EUR"
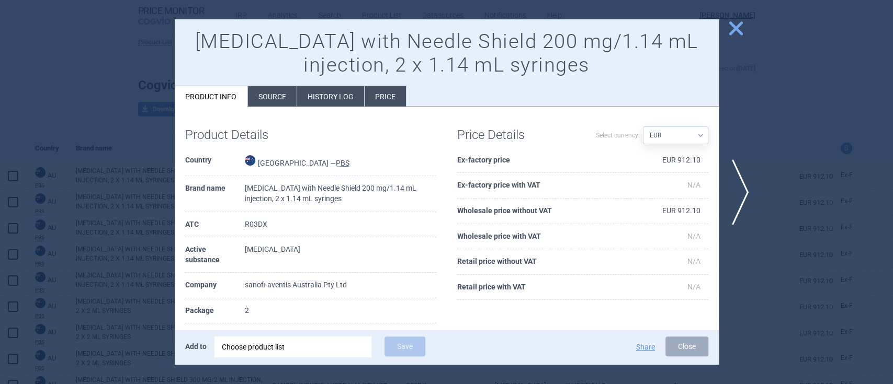
click at [739, 34] on span "close" at bounding box center [735, 28] width 18 height 18
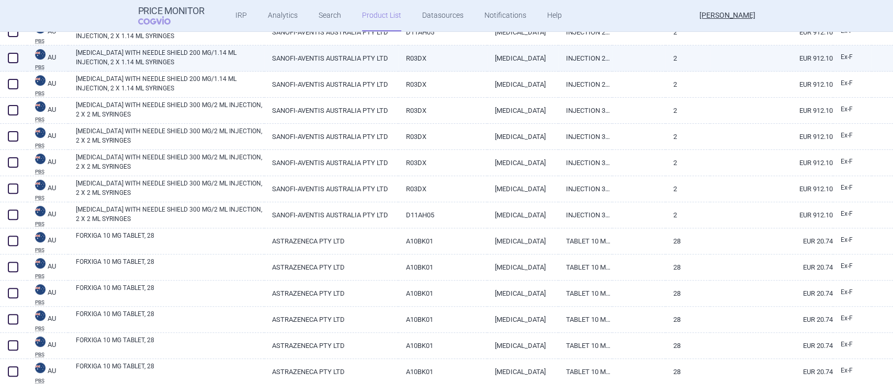
scroll to position [209, 0]
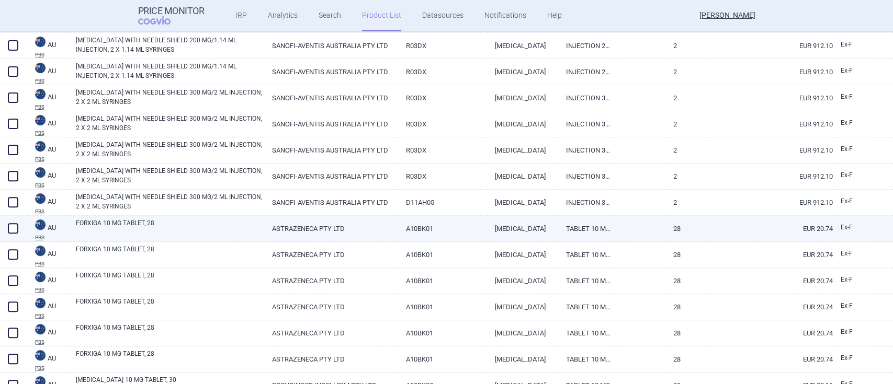
click at [330, 224] on link "ASTRAZENECA PTY LTD" at bounding box center [331, 229] width 134 height 26
select select "EUR"
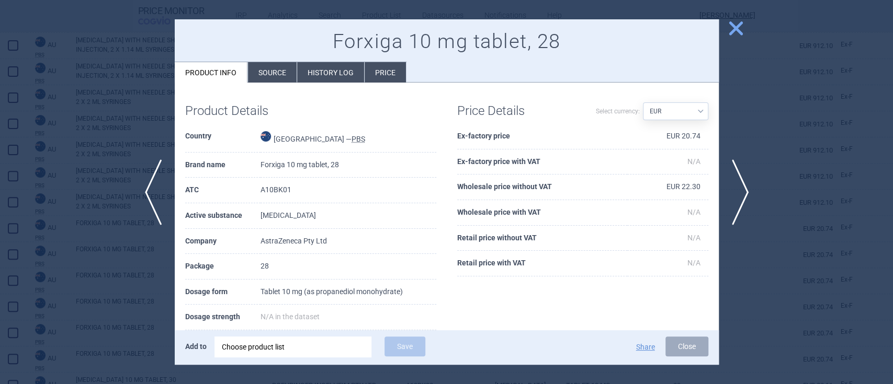
click at [729, 31] on span "close" at bounding box center [735, 28] width 18 height 18
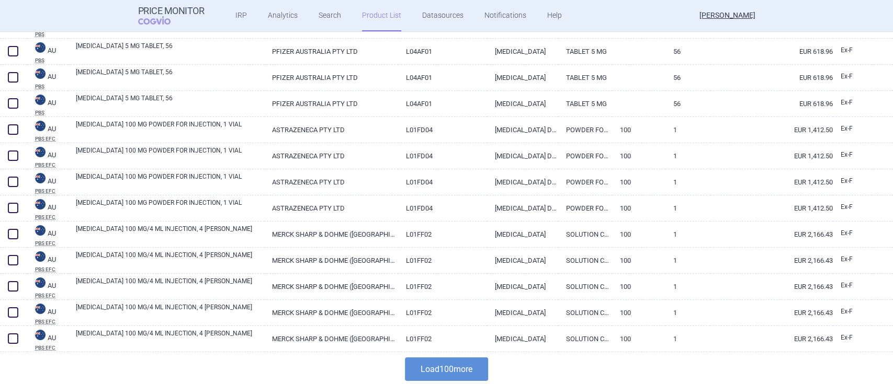
scroll to position [2427, 0]
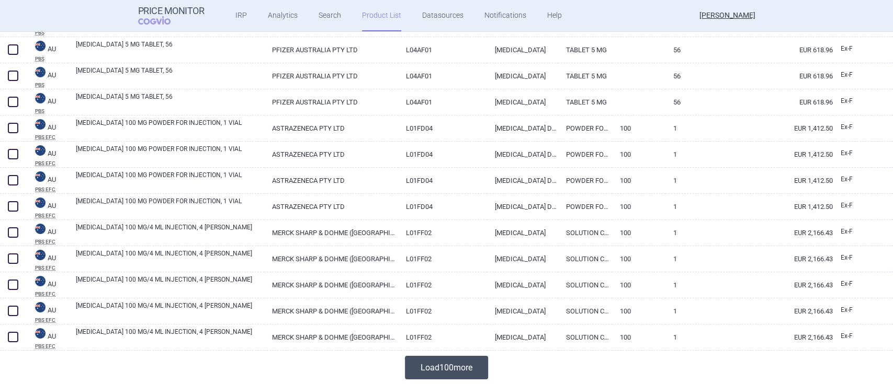
click at [452, 369] on button "Load 100 more" at bounding box center [446, 368] width 83 height 24
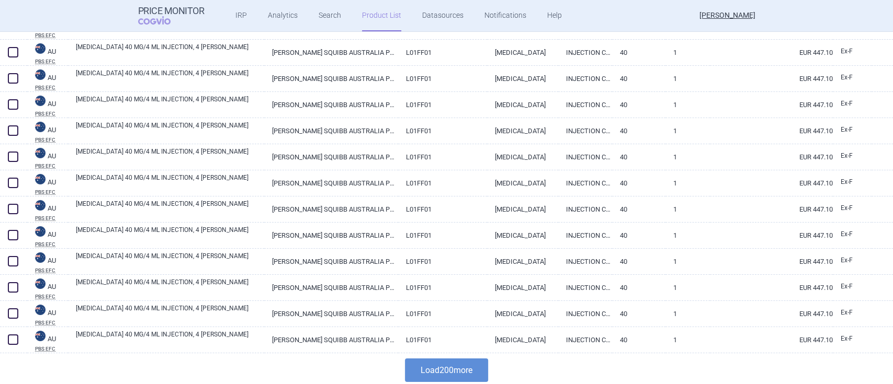
scroll to position [5041, 0]
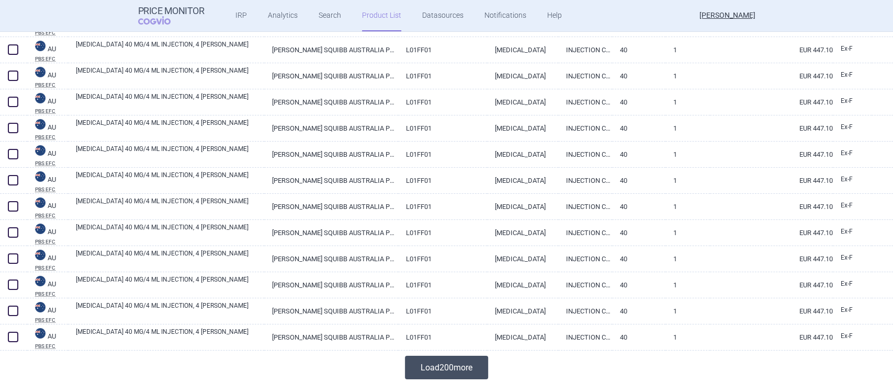
click at [449, 357] on button "Load 200 more" at bounding box center [446, 368] width 83 height 24
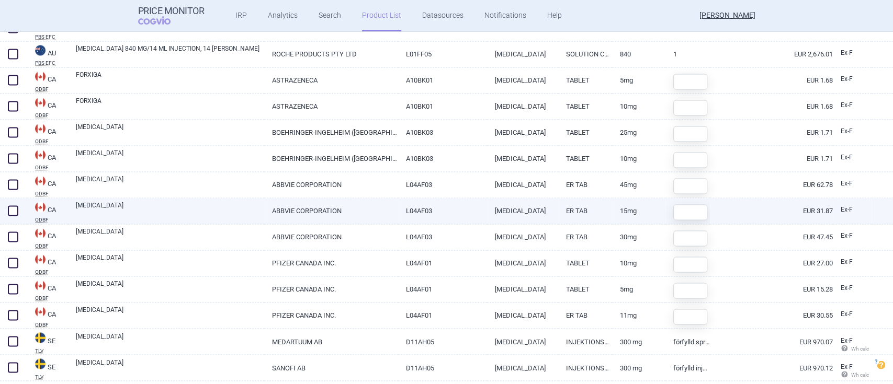
scroll to position [6366, 0]
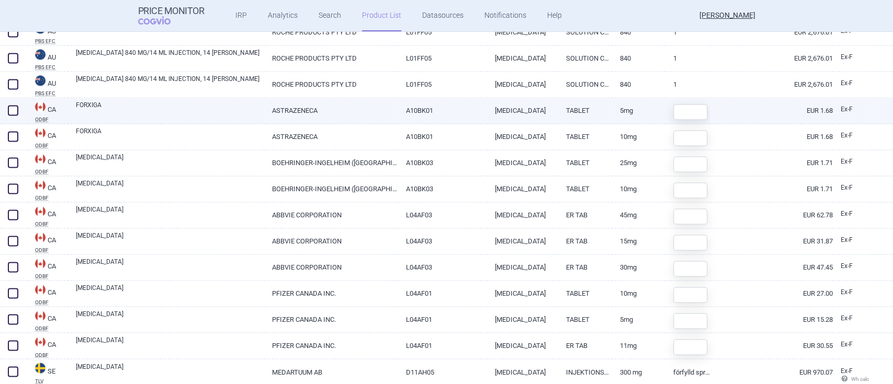
click at [303, 114] on link "ASTRAZENECA" at bounding box center [331, 111] width 134 height 26
select select "EUR"
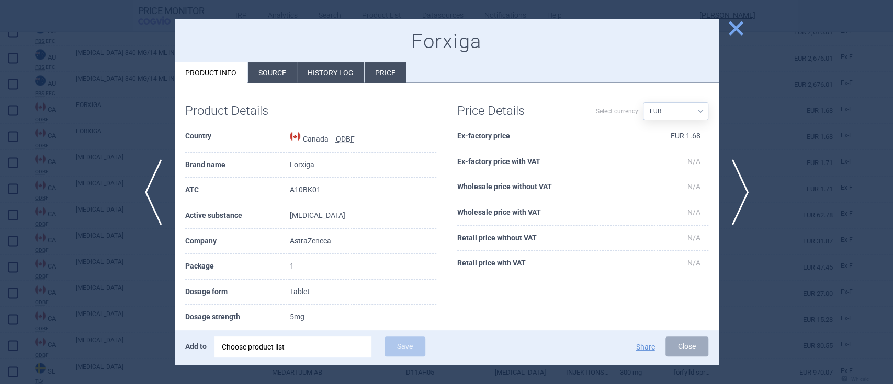
click at [736, 28] on span "close" at bounding box center [735, 28] width 18 height 18
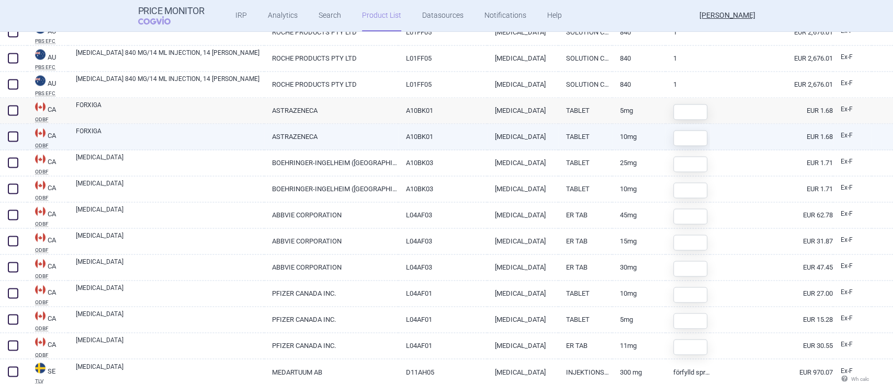
click at [306, 135] on link "ASTRAZENECA" at bounding box center [331, 137] width 134 height 26
select select "EUR"
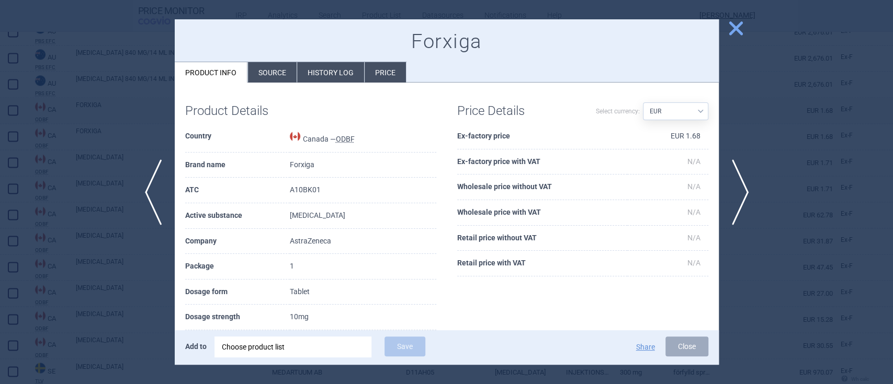
click at [740, 30] on span "close" at bounding box center [735, 28] width 18 height 18
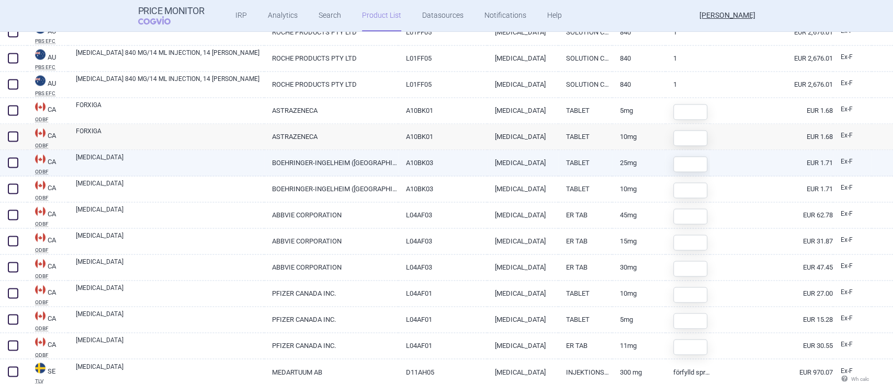
click at [302, 165] on link "BOEHRINGER-INGELHEIM ([GEOGRAPHIC_DATA]) LTD./LTEE" at bounding box center [331, 163] width 134 height 26
select select "EUR"
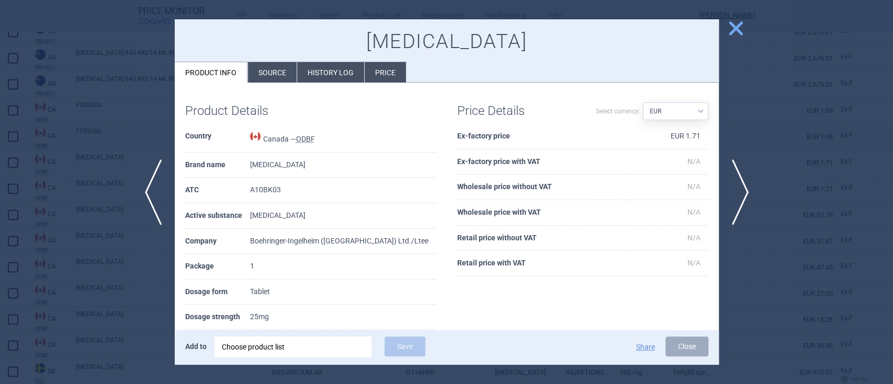
click at [729, 33] on span "close" at bounding box center [735, 28] width 18 height 18
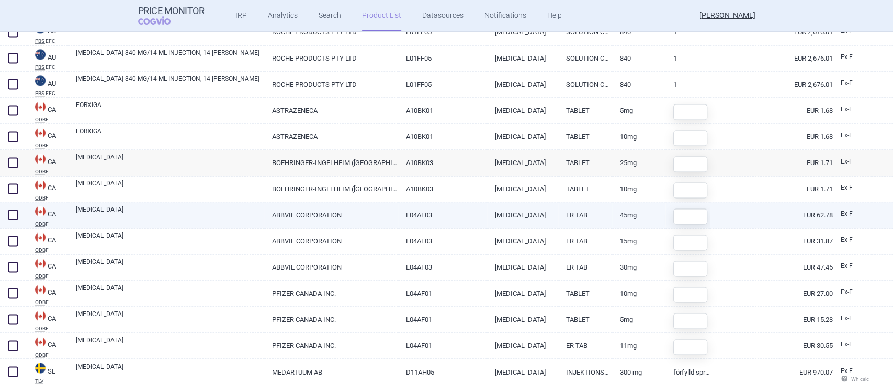
click at [301, 220] on link "ABBVIE CORPORATION" at bounding box center [331, 215] width 134 height 26
select select "EUR"
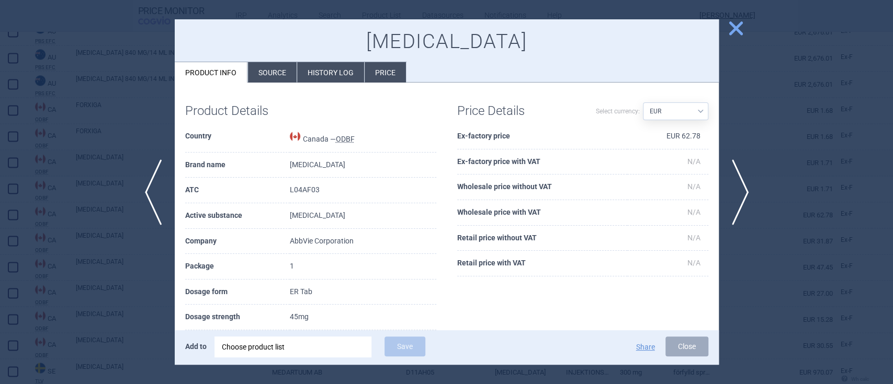
click at [737, 26] on span "close" at bounding box center [735, 28] width 18 height 18
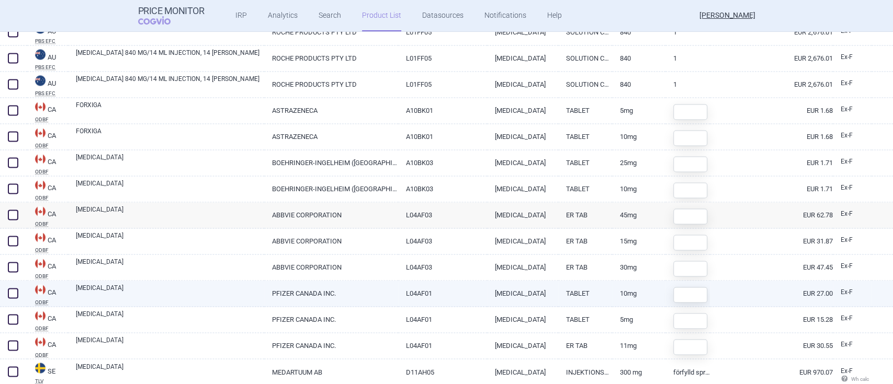
click at [295, 293] on link "PFIZER CANADA INC." at bounding box center [331, 294] width 134 height 26
select select "EUR"
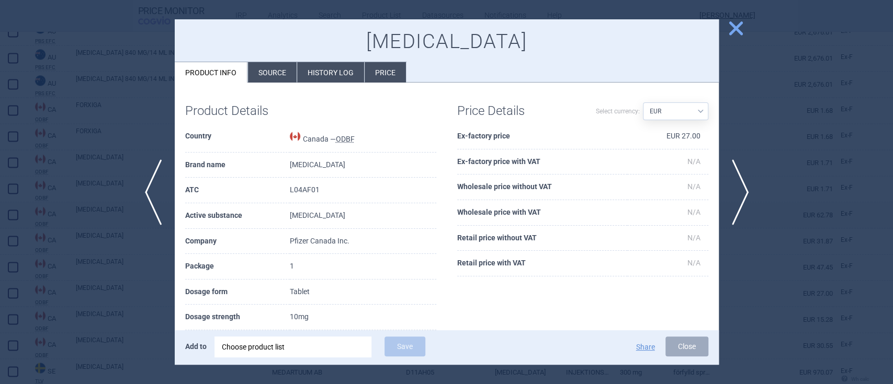
click at [736, 29] on span "close" at bounding box center [735, 28] width 18 height 18
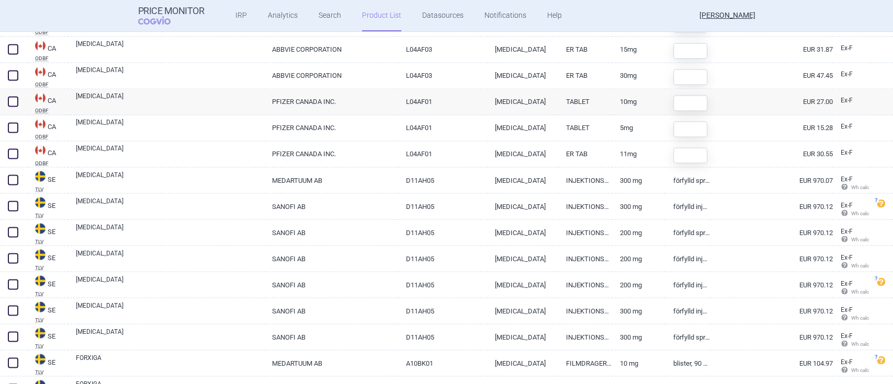
scroll to position [6645, 0]
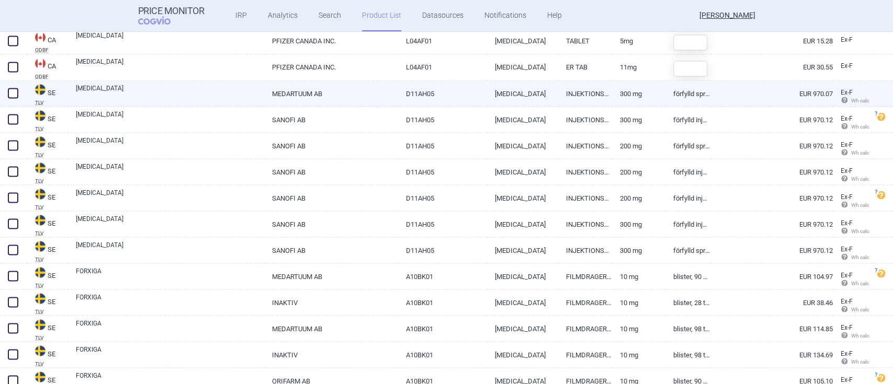
click at [303, 94] on link "MEDARTUUM AB" at bounding box center [331, 94] width 134 height 26
select select "EUR"
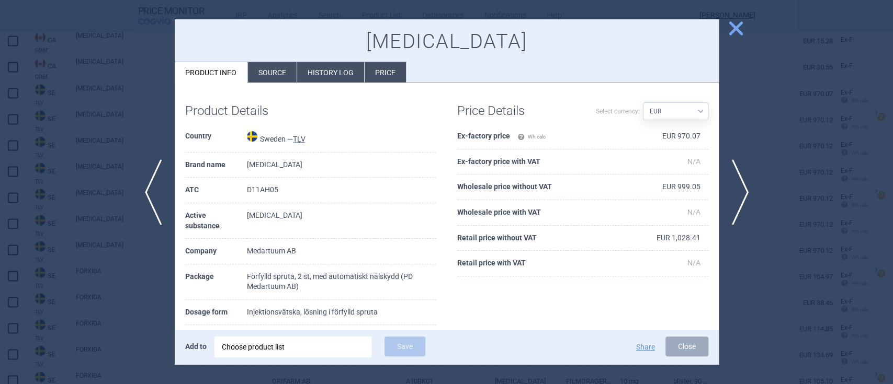
click at [728, 28] on span "close" at bounding box center [735, 28] width 18 height 18
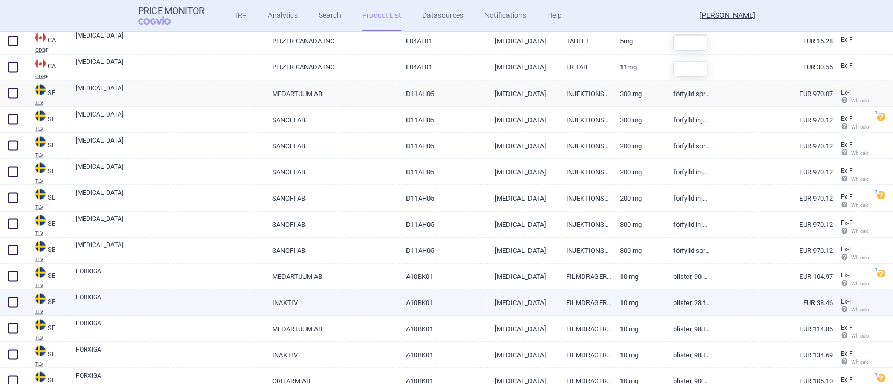
click at [506, 302] on link "[MEDICAL_DATA]" at bounding box center [523, 303] width 72 height 26
select select "EUR"
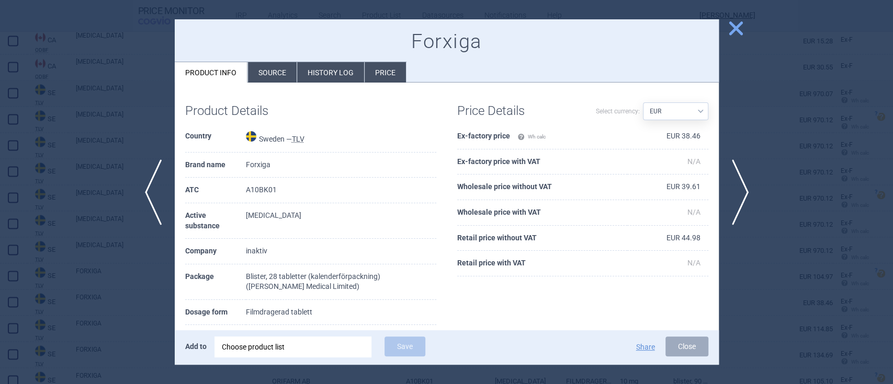
click at [728, 27] on span "close" at bounding box center [735, 28] width 18 height 18
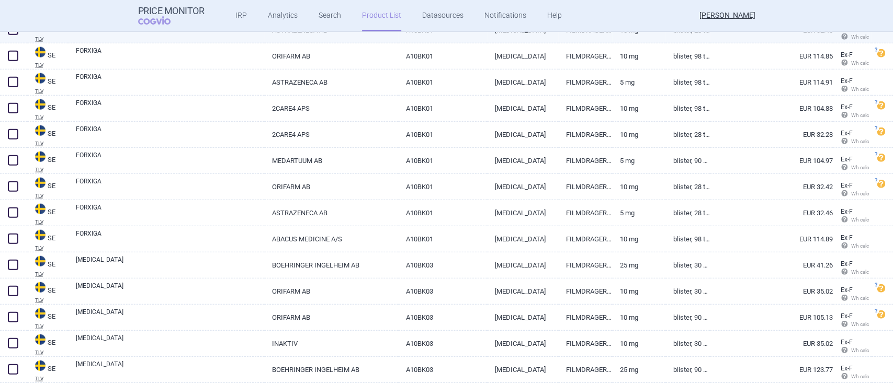
scroll to position [7133, 0]
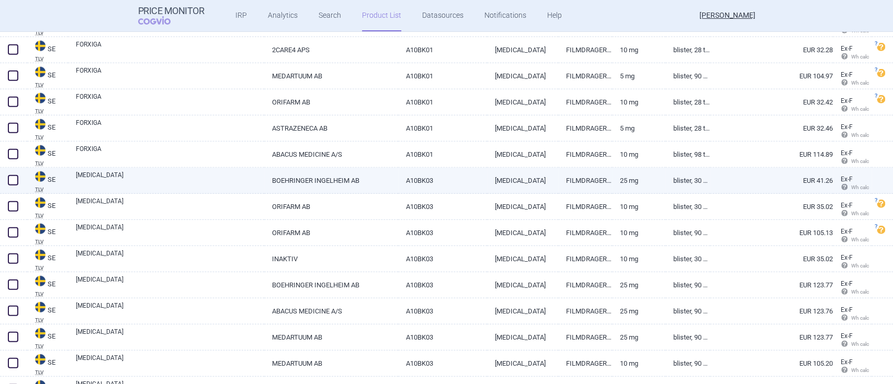
click at [567, 184] on link "FILMDRAGERAD TABLETT" at bounding box center [584, 181] width 53 height 26
select select "EUR"
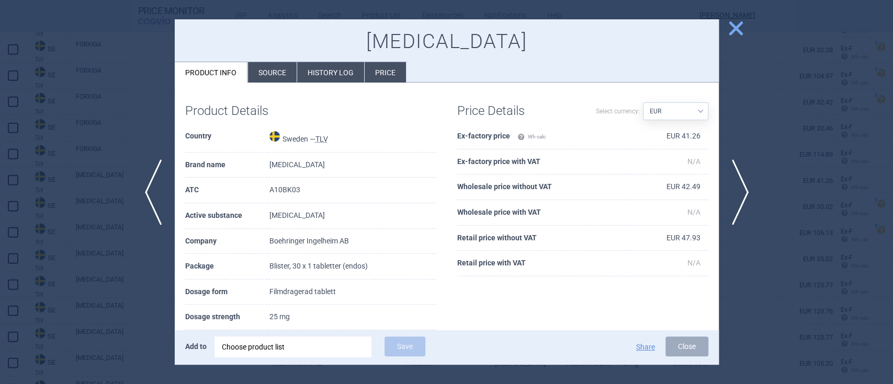
click at [731, 30] on span "close" at bounding box center [735, 28] width 18 height 18
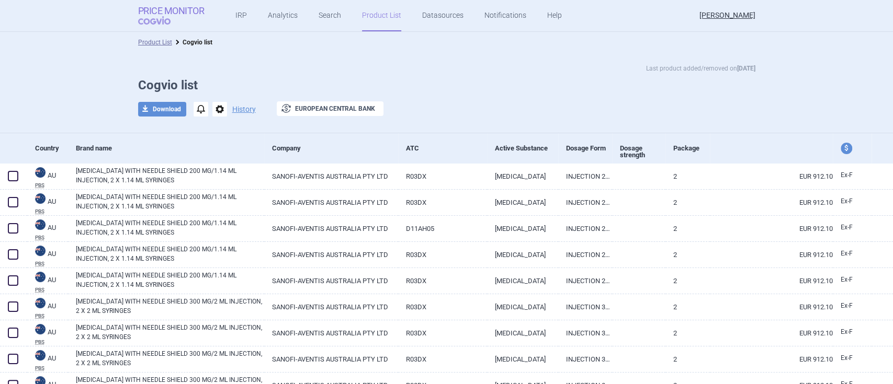
click at [165, 12] on strong "Price Monitor" at bounding box center [171, 11] width 66 height 10
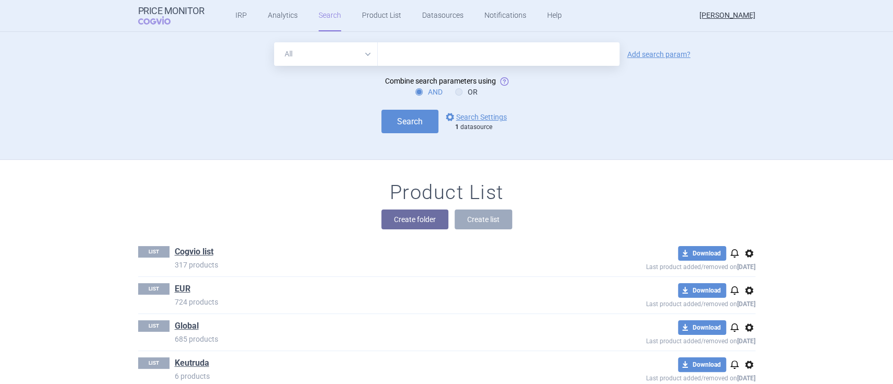
click at [489, 62] on input "text" at bounding box center [499, 54] width 242 height 24
type input "[MEDICAL_DATA]"
click at [475, 117] on link "options Search Settings" at bounding box center [474, 117] width 63 height 13
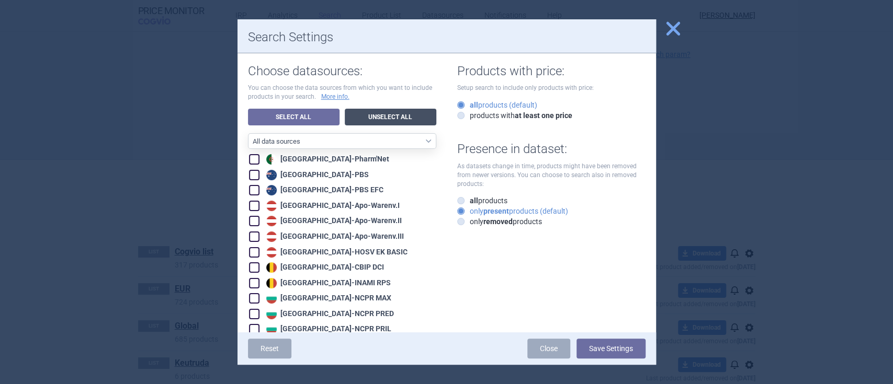
click at [383, 114] on link "Unselect All" at bounding box center [391, 117] width 92 height 17
checkbox input "false"
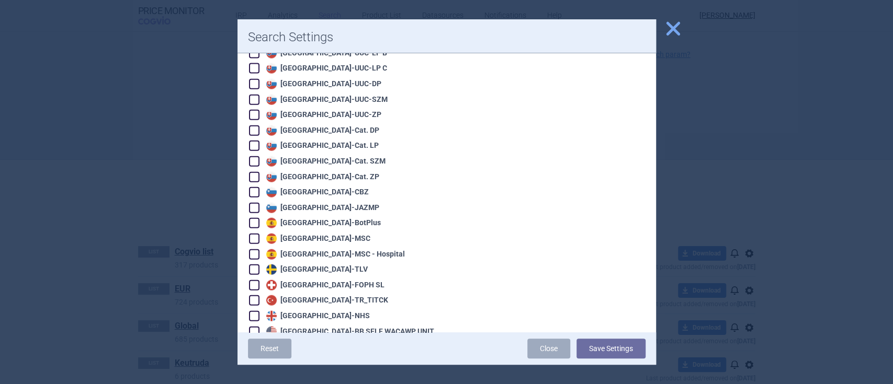
scroll to position [1652, 0]
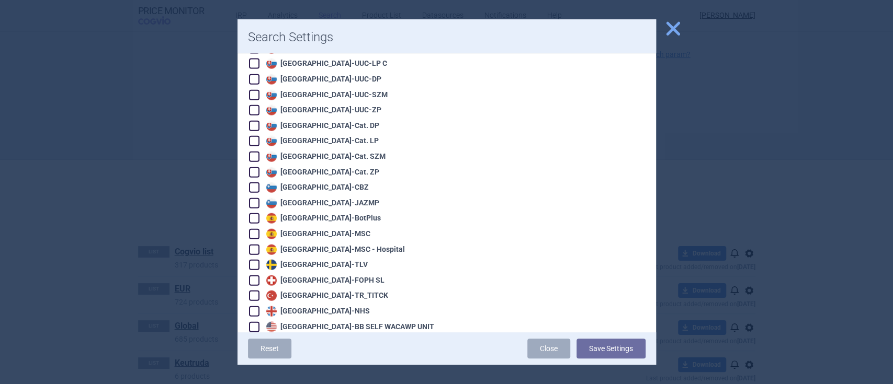
click at [258, 306] on span at bounding box center [254, 311] width 10 height 10
checkbox input "true"
click at [615, 354] on button "Save Settings" at bounding box center [610, 349] width 69 height 20
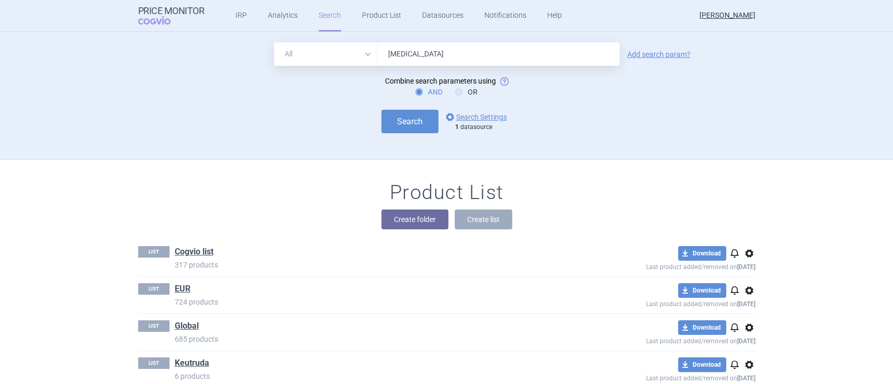
click at [434, 51] on input "[MEDICAL_DATA]" at bounding box center [499, 54] width 242 height 24
click at [438, 50] on input "[MEDICAL_DATA]" at bounding box center [499, 54] width 242 height 24
type input "x"
type input "[MEDICAL_DATA], [MEDICAL_DATA], forxiga, [MEDICAL_DATA], [MEDICAL_DATA], [MEDIC…"
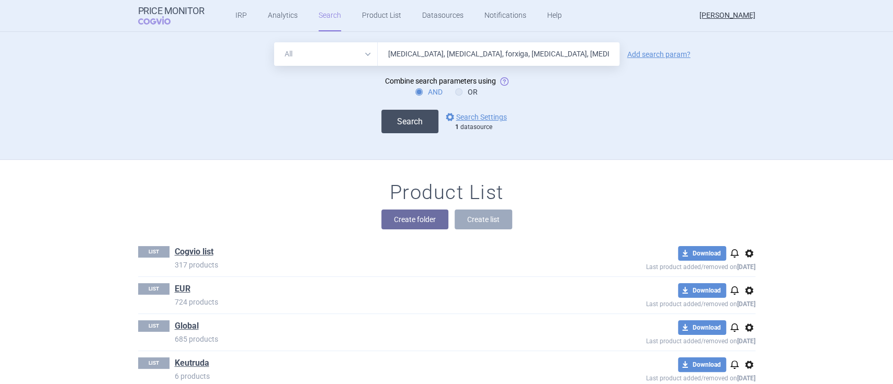
click at [400, 130] on button "Search" at bounding box center [409, 122] width 57 height 24
click at [339, 68] on form "All Brand Name ATC Company Active Substance Country Newer than [MEDICAL_DATA], …" at bounding box center [446, 87] width 617 height 91
click at [341, 50] on select "All Brand Name ATC Company Active Substance Country Newer than" at bounding box center [326, 54] width 104 height 24
select select "brandName"
click at [274, 42] on select "All Brand Name ATC Company Active Substance Country Newer than" at bounding box center [326, 54] width 104 height 24
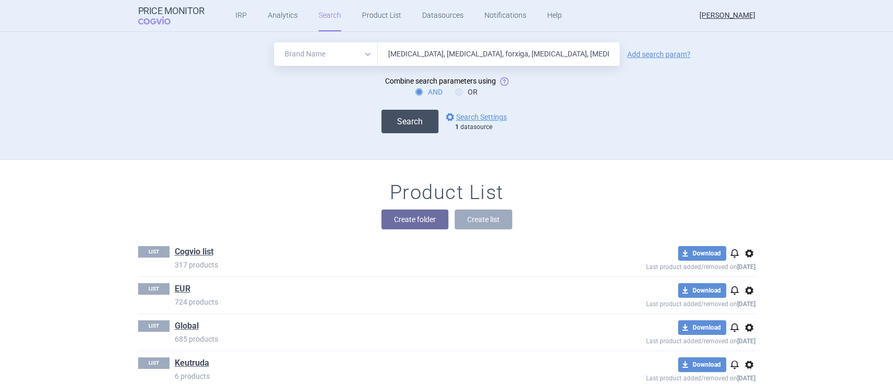
click at [414, 121] on button "Search" at bounding box center [409, 122] width 57 height 24
select select "brandName"
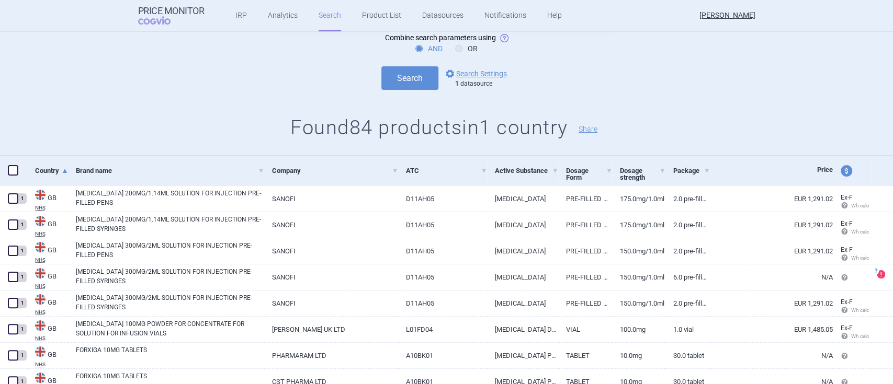
scroll to position [139, 0]
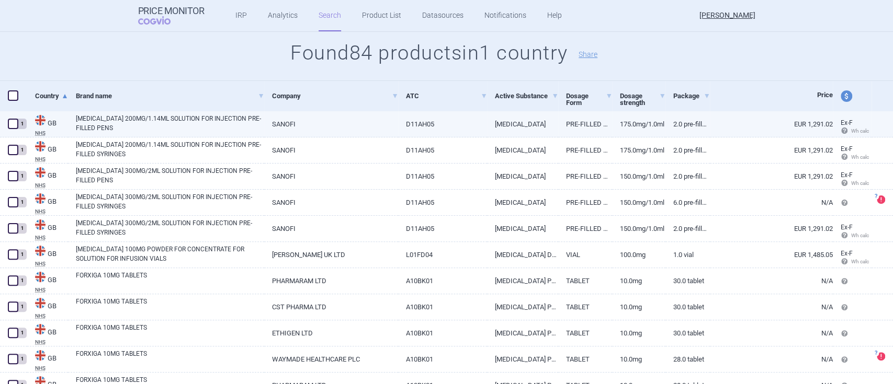
click at [512, 123] on link "[MEDICAL_DATA]" at bounding box center [523, 124] width 72 height 26
select select "EUR"
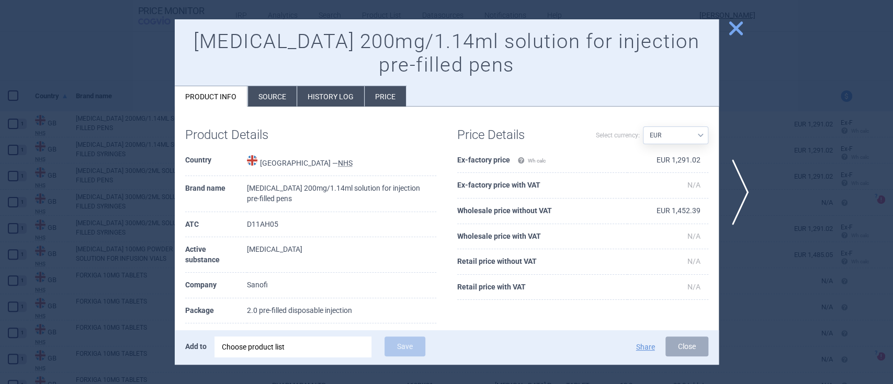
click at [739, 27] on span "close" at bounding box center [735, 28] width 18 height 18
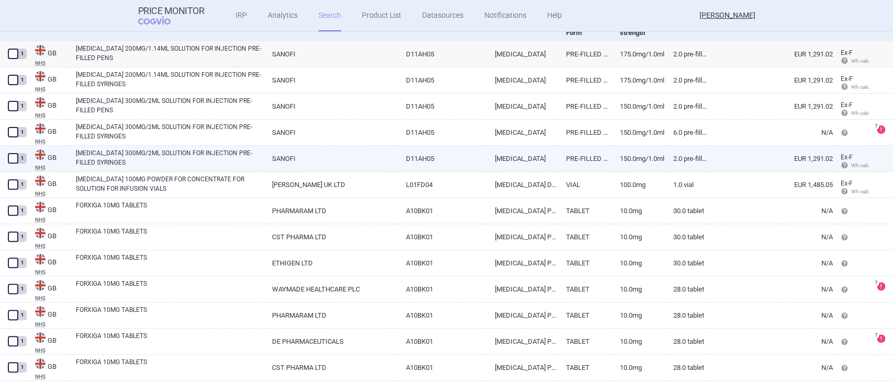
scroll to position [279, 0]
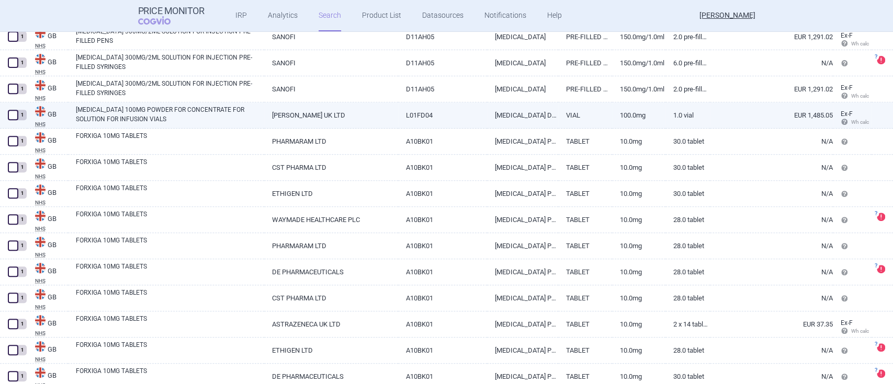
click at [297, 113] on link "[PERSON_NAME] UK LTD" at bounding box center [331, 115] width 134 height 26
select select "EUR"
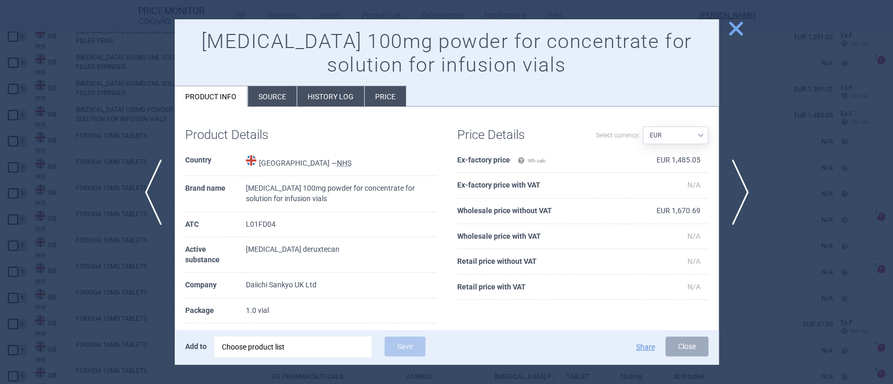
click at [725, 33] on button "close" at bounding box center [731, 29] width 26 height 20
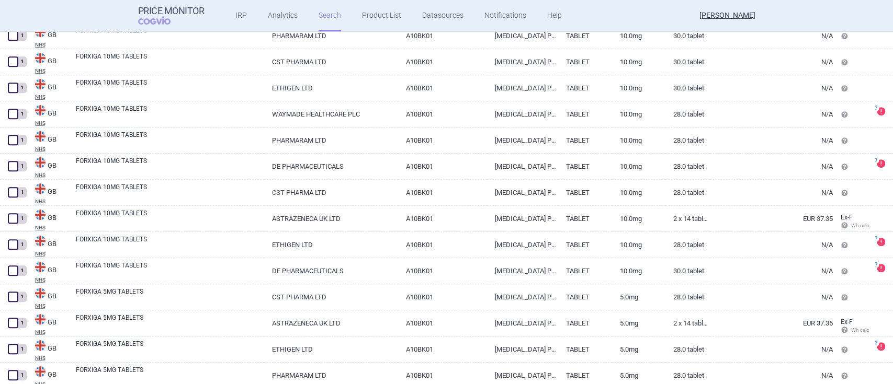
scroll to position [418, 0]
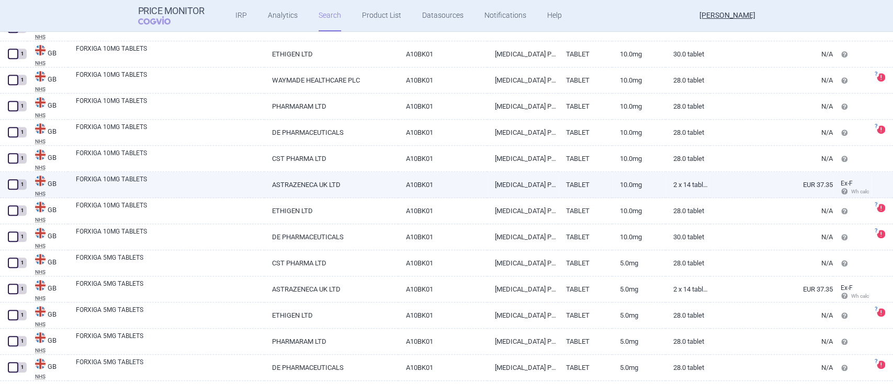
click at [324, 183] on link "ASTRAZENECA UK LTD" at bounding box center [331, 185] width 134 height 26
select select "EUR"
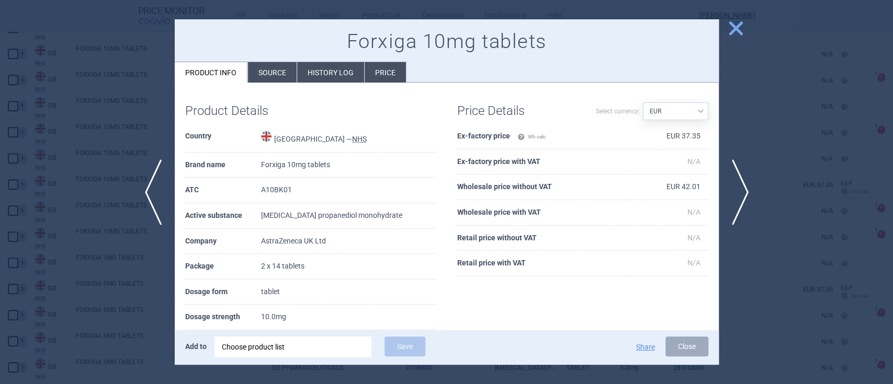
click at [734, 26] on span "close" at bounding box center [735, 28] width 18 height 18
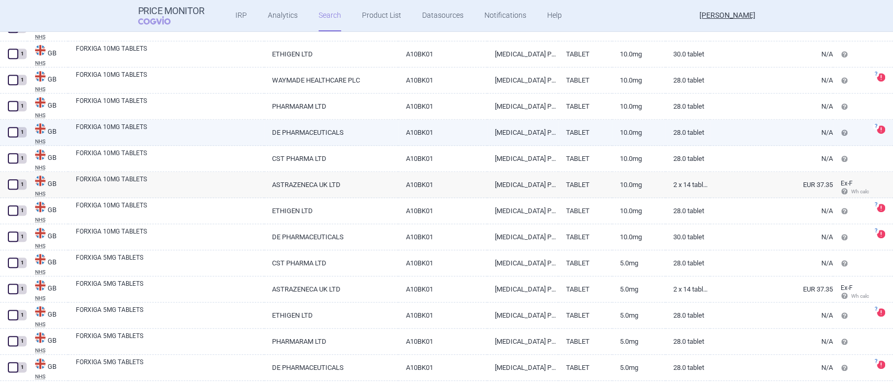
select select "brandName"
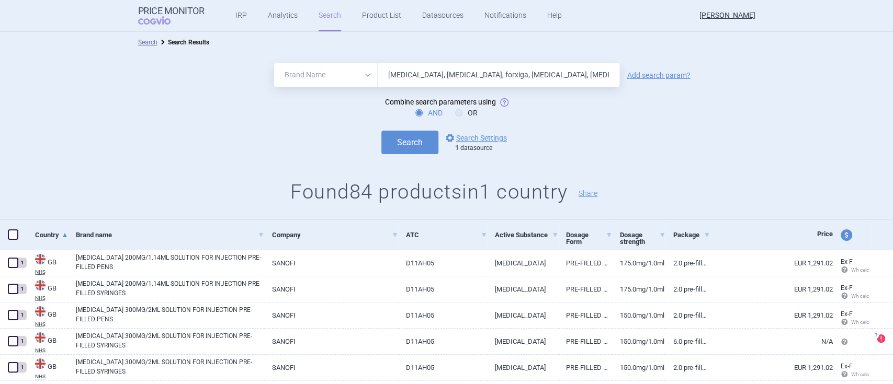
click at [430, 71] on input "[MEDICAL_DATA], [MEDICAL_DATA], forxiga, [MEDICAL_DATA], [MEDICAL_DATA], [MEDIC…" at bounding box center [499, 75] width 242 height 24
click at [460, 141] on link "options Search Settings" at bounding box center [474, 138] width 63 height 13
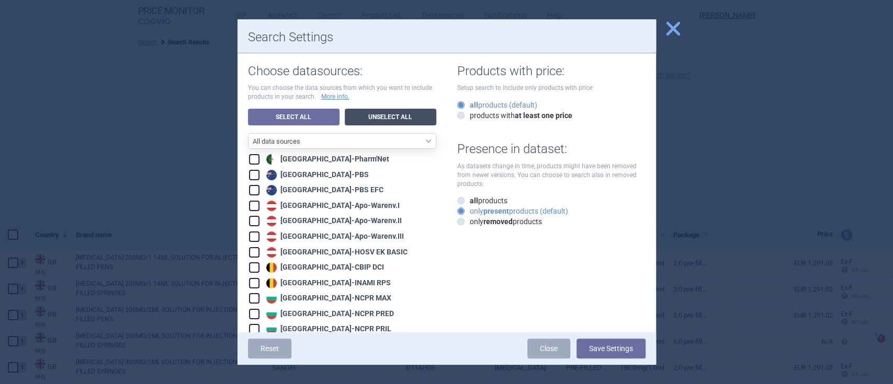
click at [379, 116] on link "Unselect All" at bounding box center [391, 117] width 92 height 17
checkbox input "false"
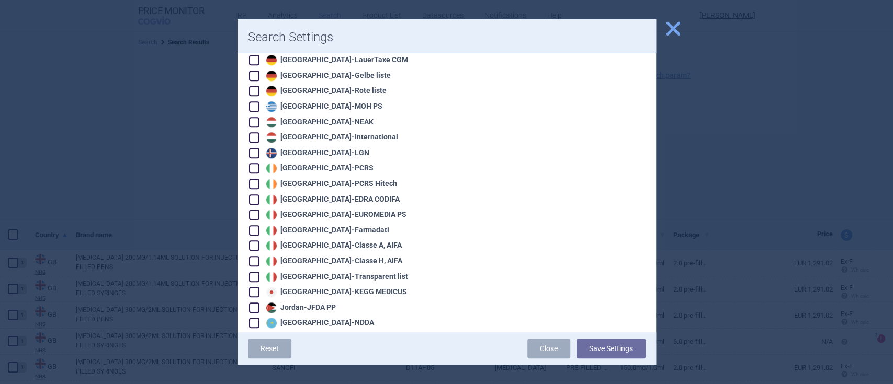
scroll to position [767, 0]
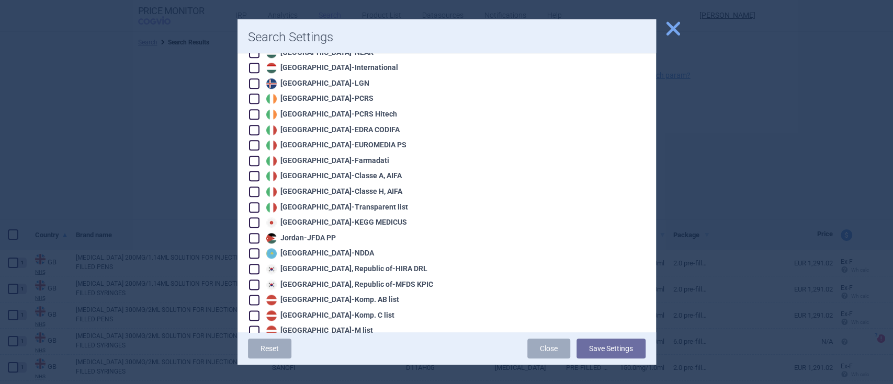
click at [250, 218] on span at bounding box center [254, 223] width 10 height 10
checkbox input "true"
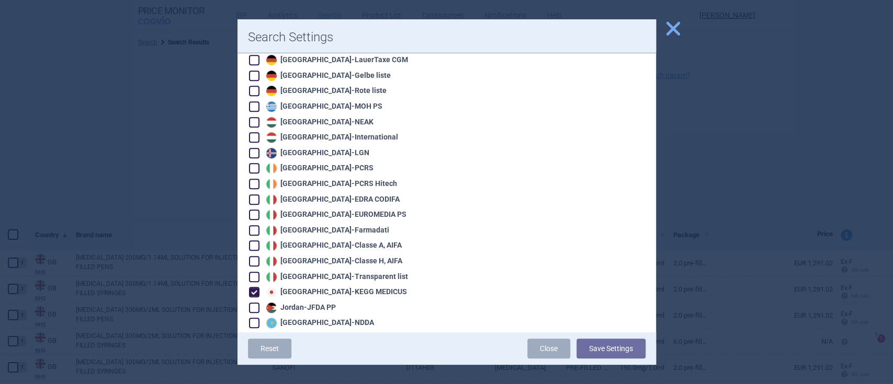
scroll to position [627, 0]
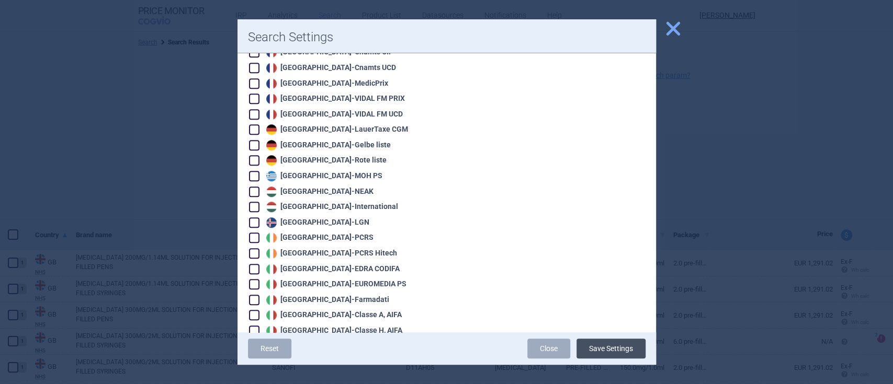
click at [591, 348] on button "Save Settings" at bounding box center [610, 349] width 69 height 20
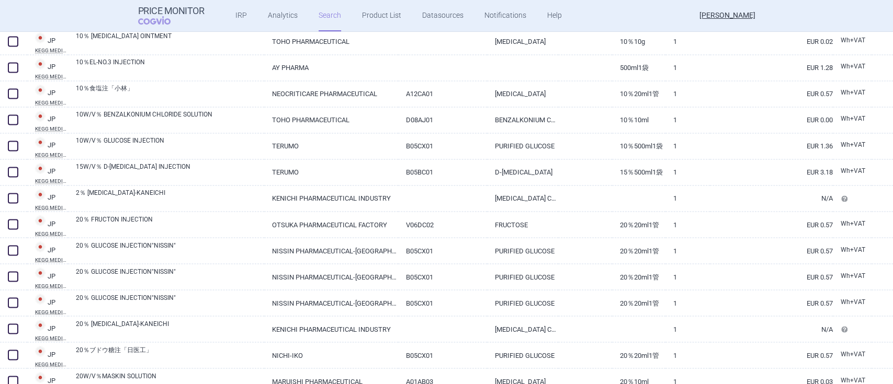
scroll to position [1185, 0]
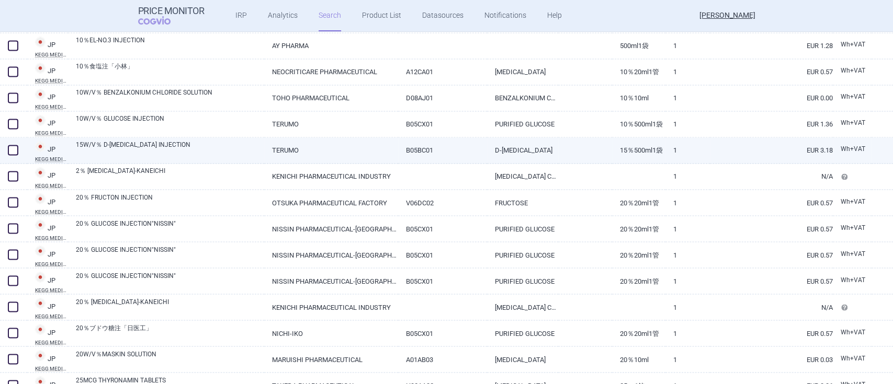
click at [138, 146] on link "15W/V％ D-[MEDICAL_DATA] INJECTION" at bounding box center [170, 149] width 188 height 19
select select "EUR"
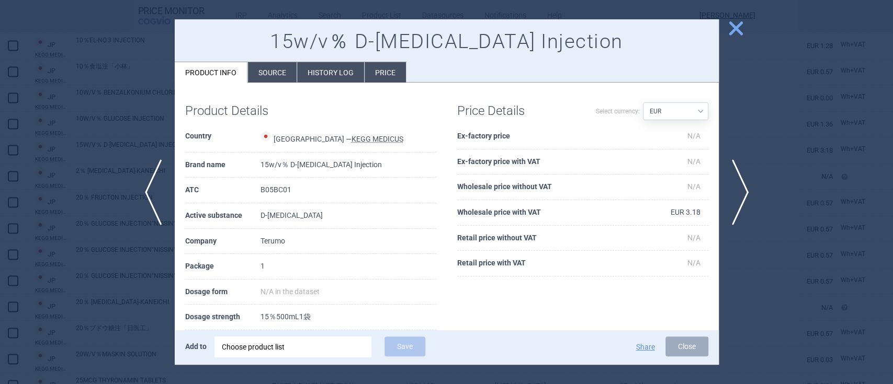
click at [734, 29] on span "close" at bounding box center [735, 28] width 18 height 18
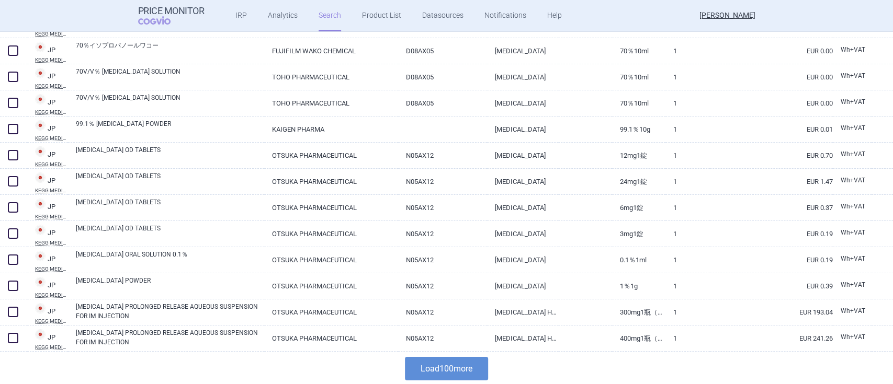
scroll to position [2514, 0]
click at [467, 367] on button "Load 100 more" at bounding box center [446, 368] width 83 height 24
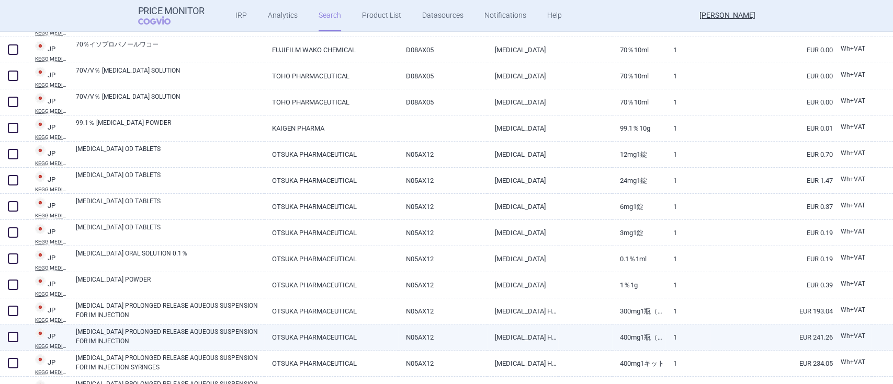
click at [181, 331] on link "[MEDICAL_DATA] PROLONGED RELEASE AQUEOUS SUSPENSION FOR IM INJECTION" at bounding box center [170, 336] width 188 height 19
select select "EUR"
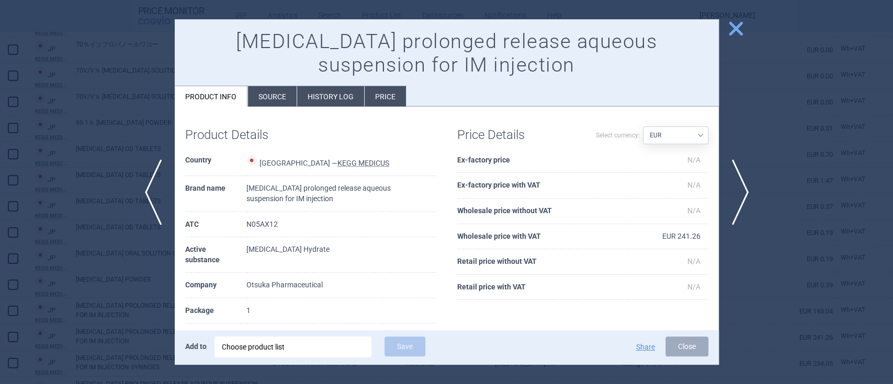
click at [733, 29] on span "close" at bounding box center [735, 28] width 18 height 18
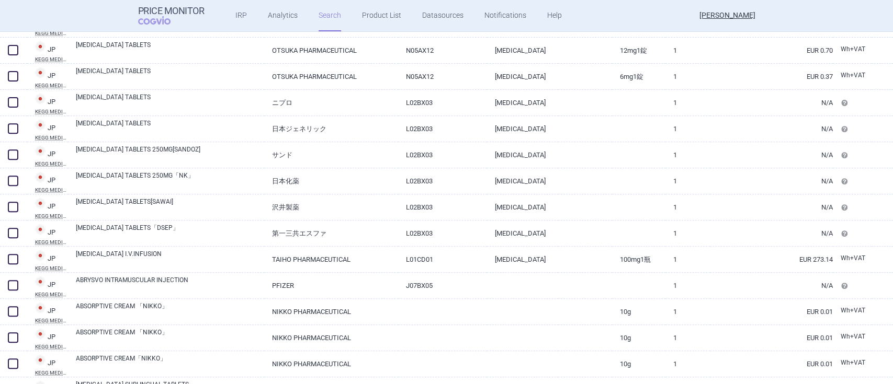
scroll to position [2932, 0]
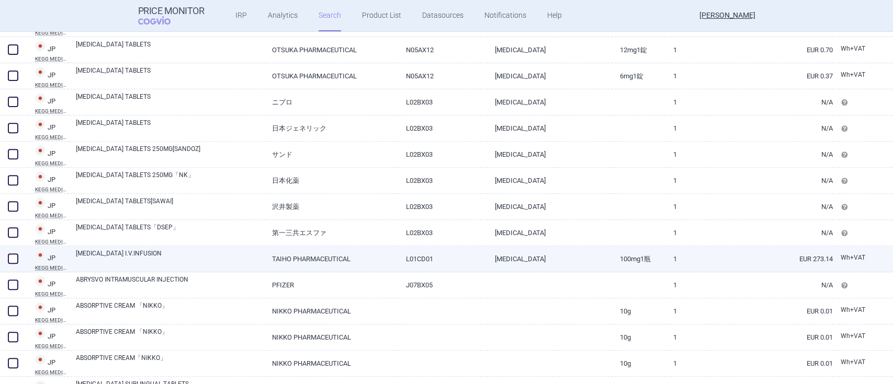
click at [312, 262] on link "TAIHO PHARMACEUTICAL" at bounding box center [331, 259] width 134 height 26
select select "EUR"
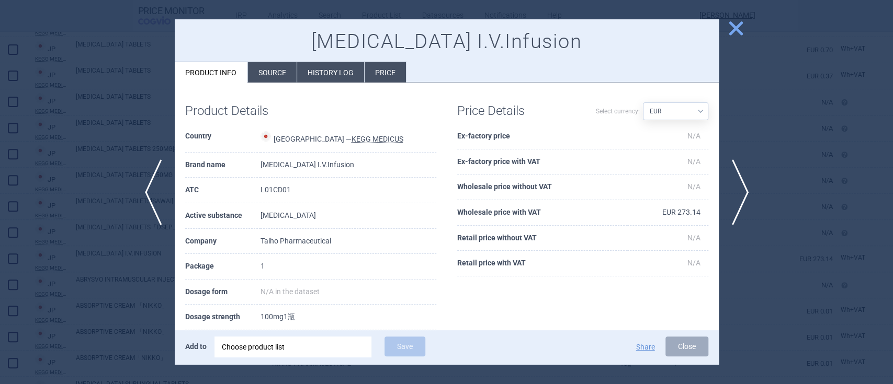
click at [740, 27] on span "close" at bounding box center [735, 28] width 18 height 18
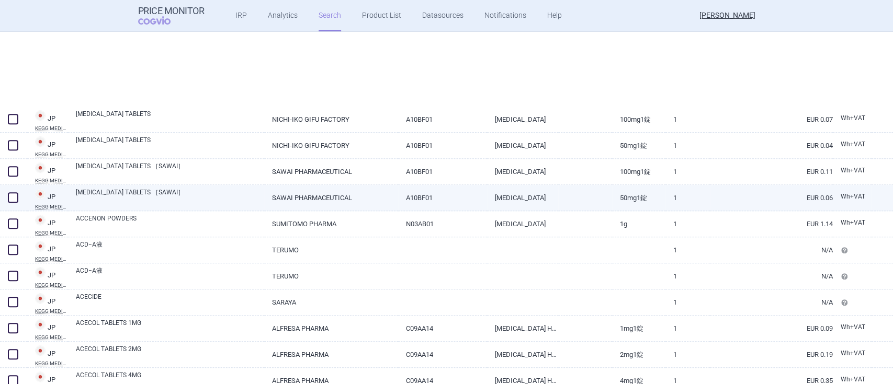
scroll to position [3560, 0]
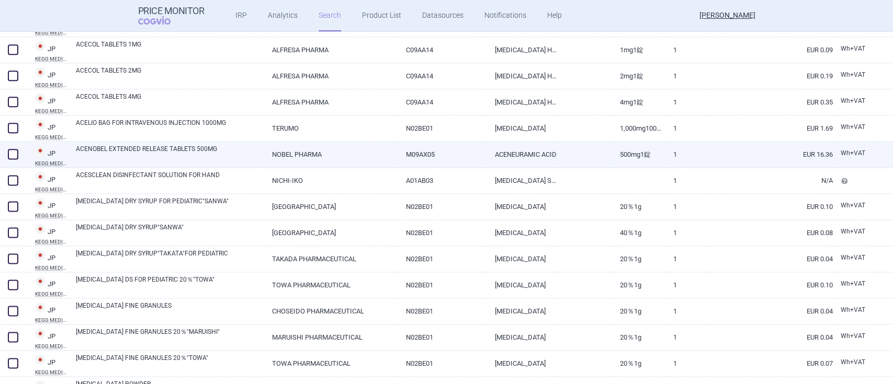
click at [427, 157] on link "M09AX05" at bounding box center [442, 155] width 89 height 26
select select "EUR"
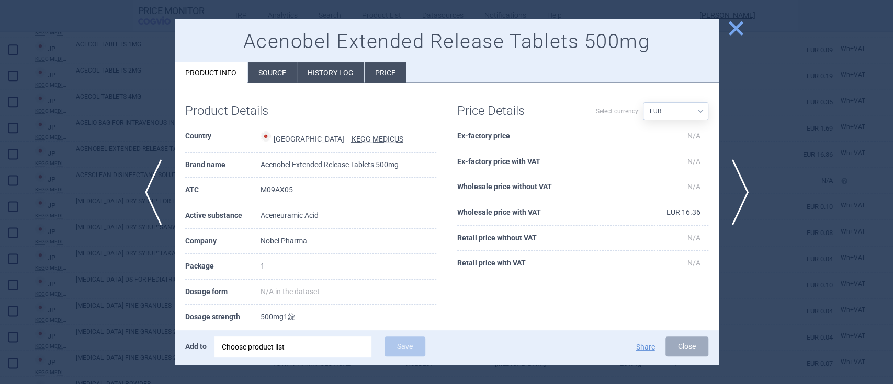
click at [741, 21] on span "close" at bounding box center [735, 28] width 18 height 18
